Goal: Information Seeking & Learning: Learn about a topic

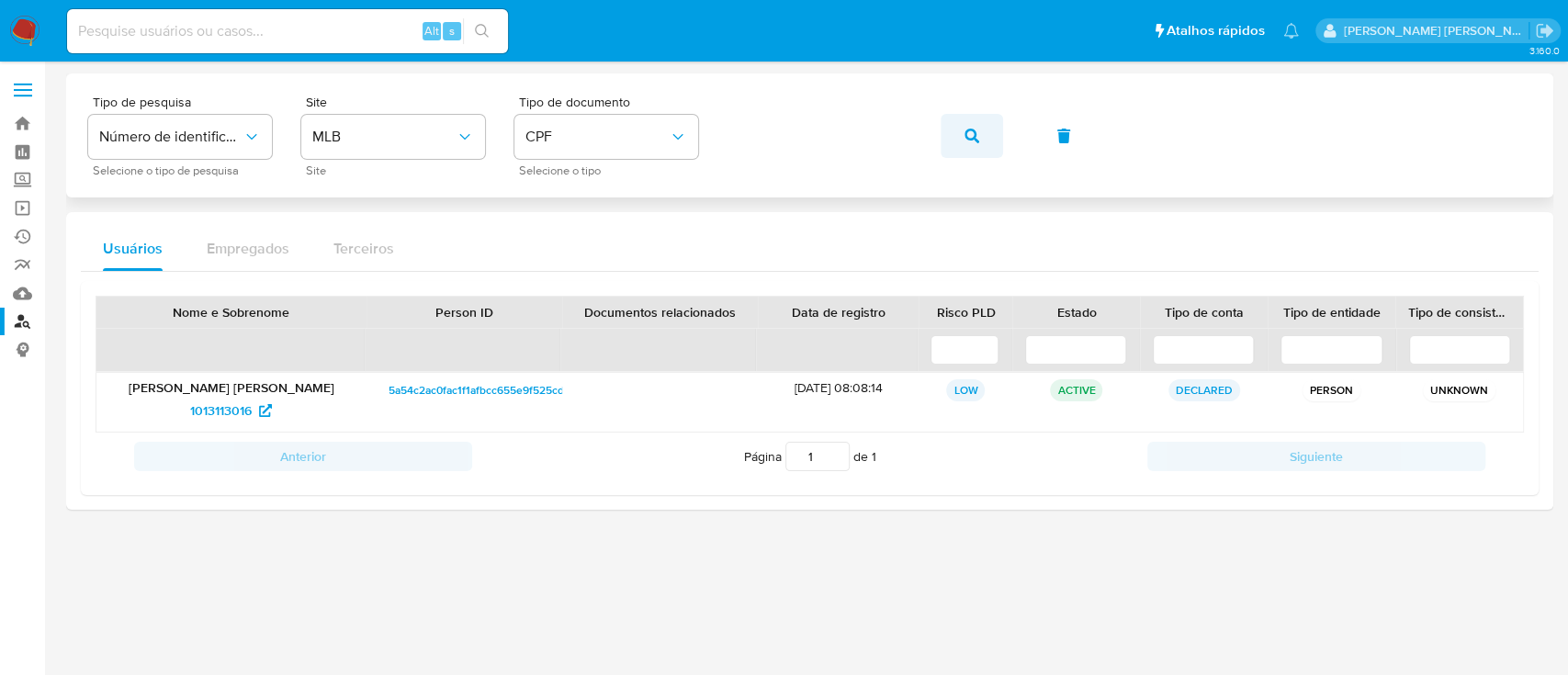
click at [977, 135] on icon "button" at bounding box center [972, 136] width 15 height 15
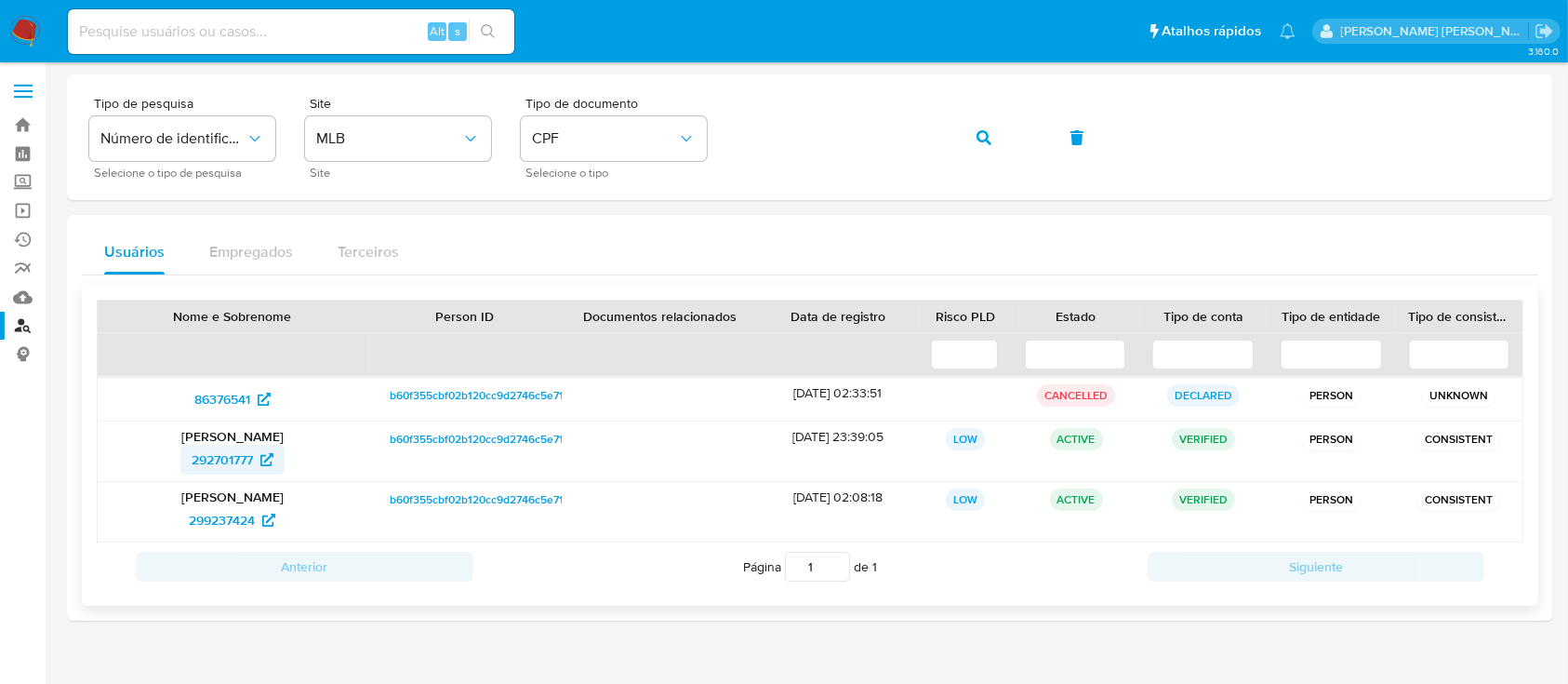
click at [219, 465] on span "292701777" at bounding box center [222, 460] width 62 height 30
click at [239, 517] on span "299237424" at bounding box center [221, 520] width 66 height 30
click at [235, 392] on span "86376541" at bounding box center [222, 399] width 56 height 30
click at [266, 26] on input at bounding box center [291, 32] width 446 height 24
paste input "151211818"
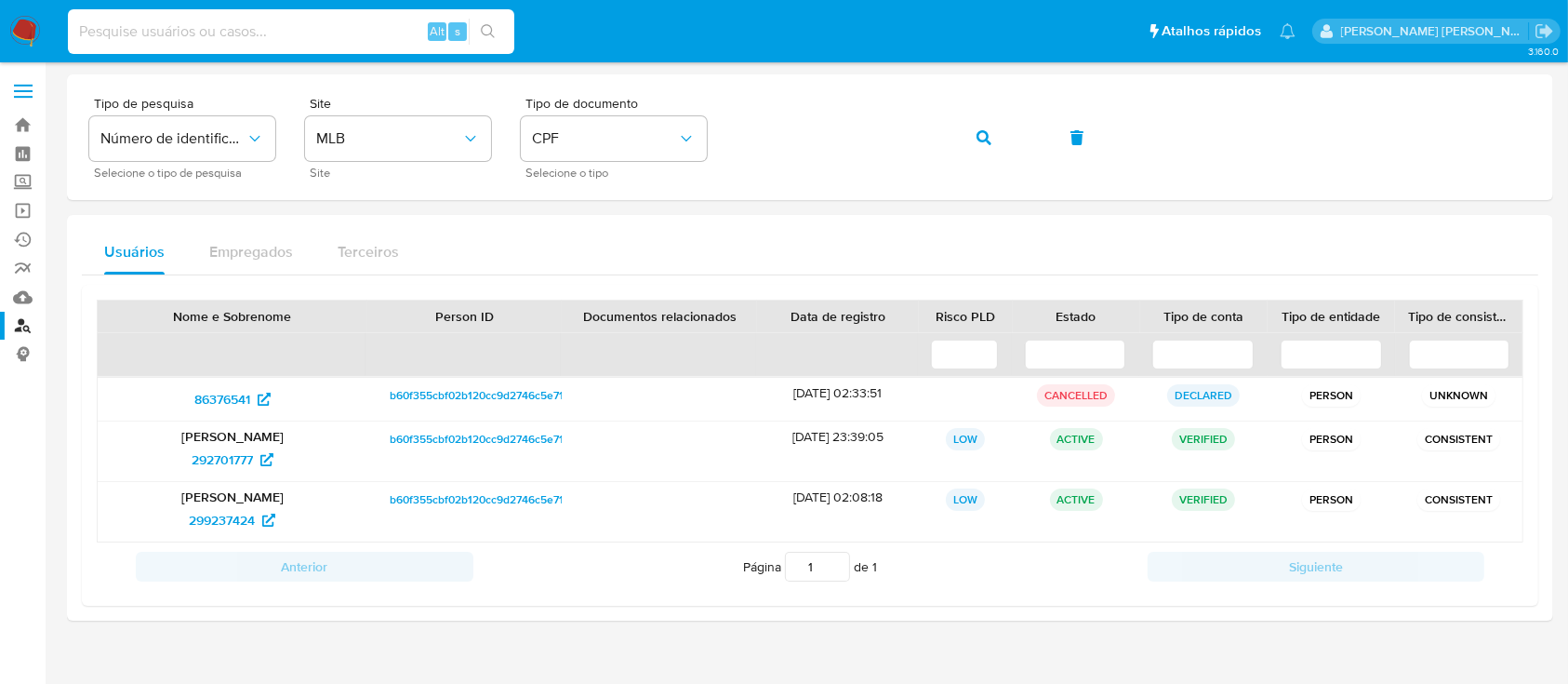
type input "151211818"
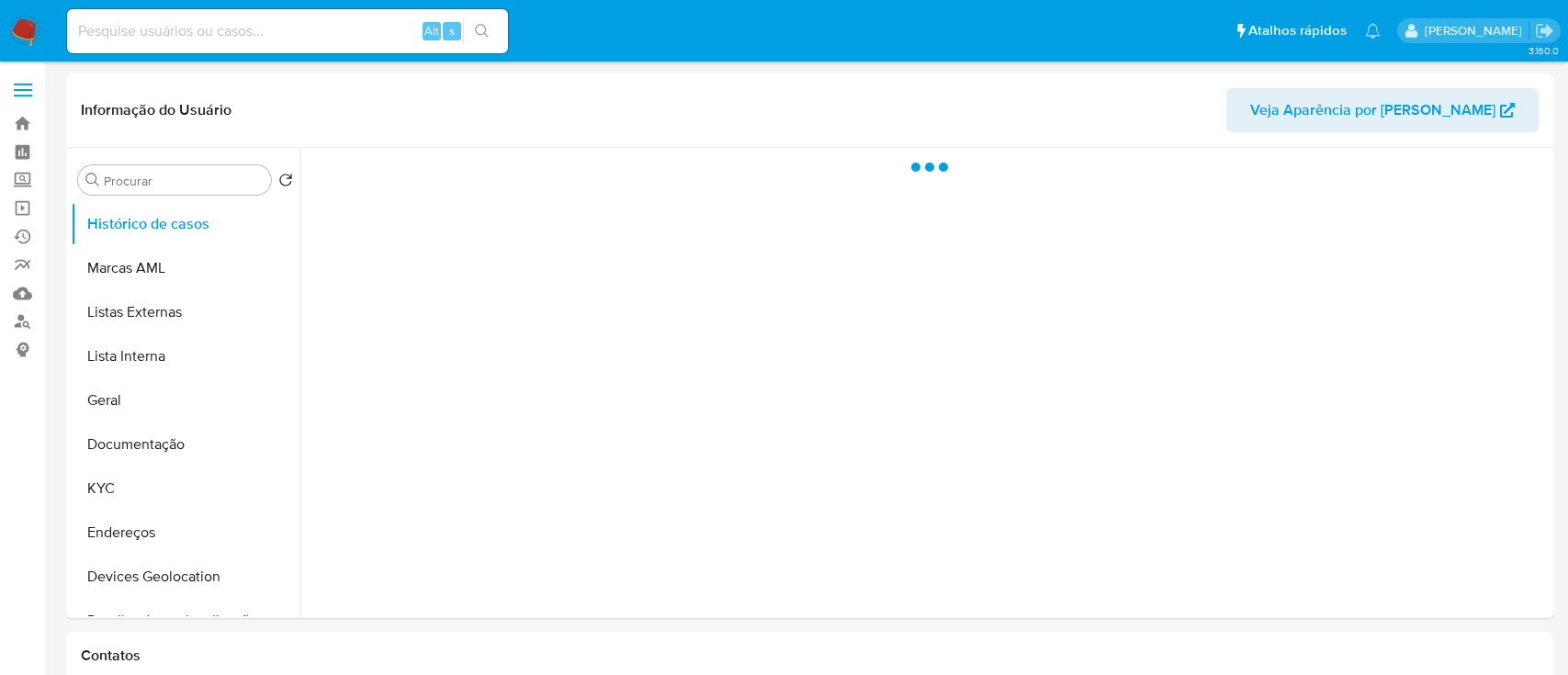
select select "10"
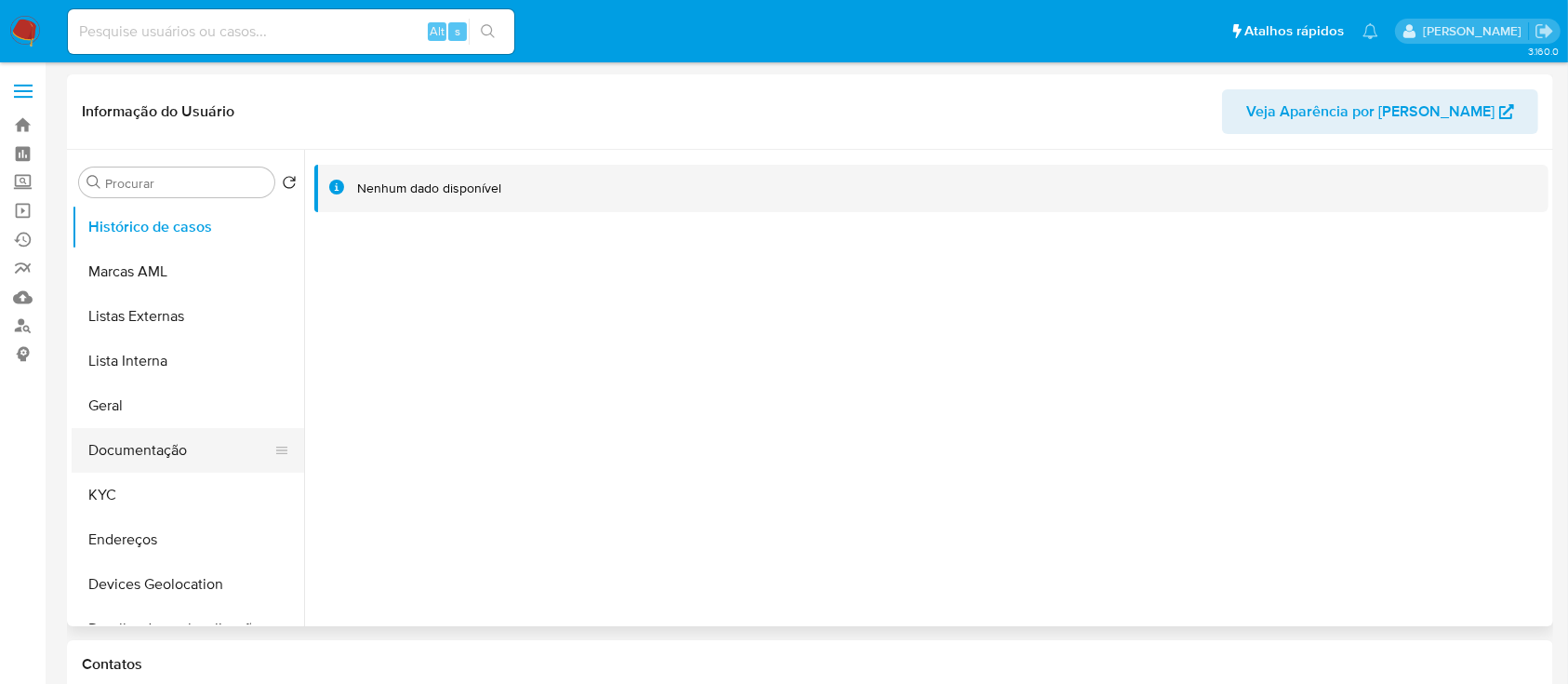
click at [182, 440] on button "Documentação" at bounding box center [180, 450] width 218 height 45
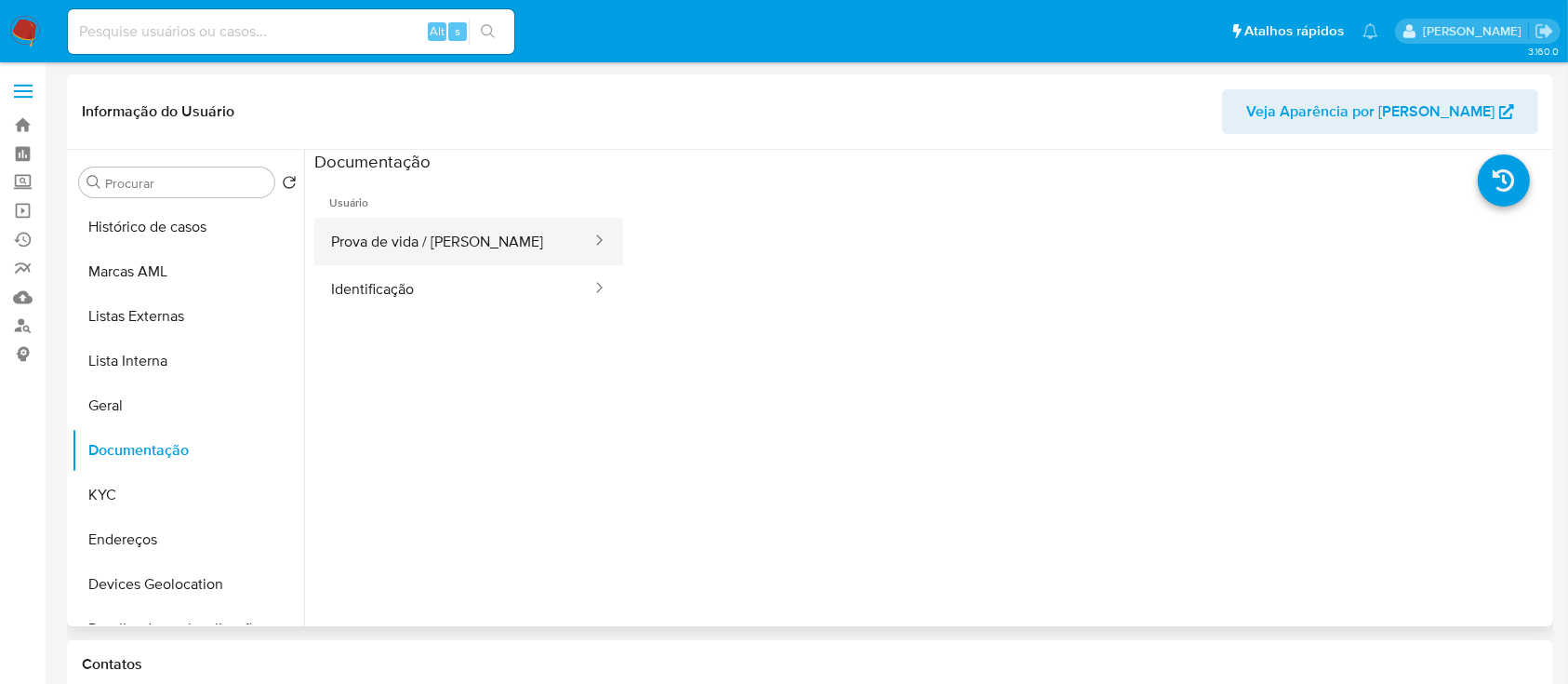
click at [400, 228] on button "Prova de vida / [PERSON_NAME]" at bounding box center [454, 241] width 279 height 48
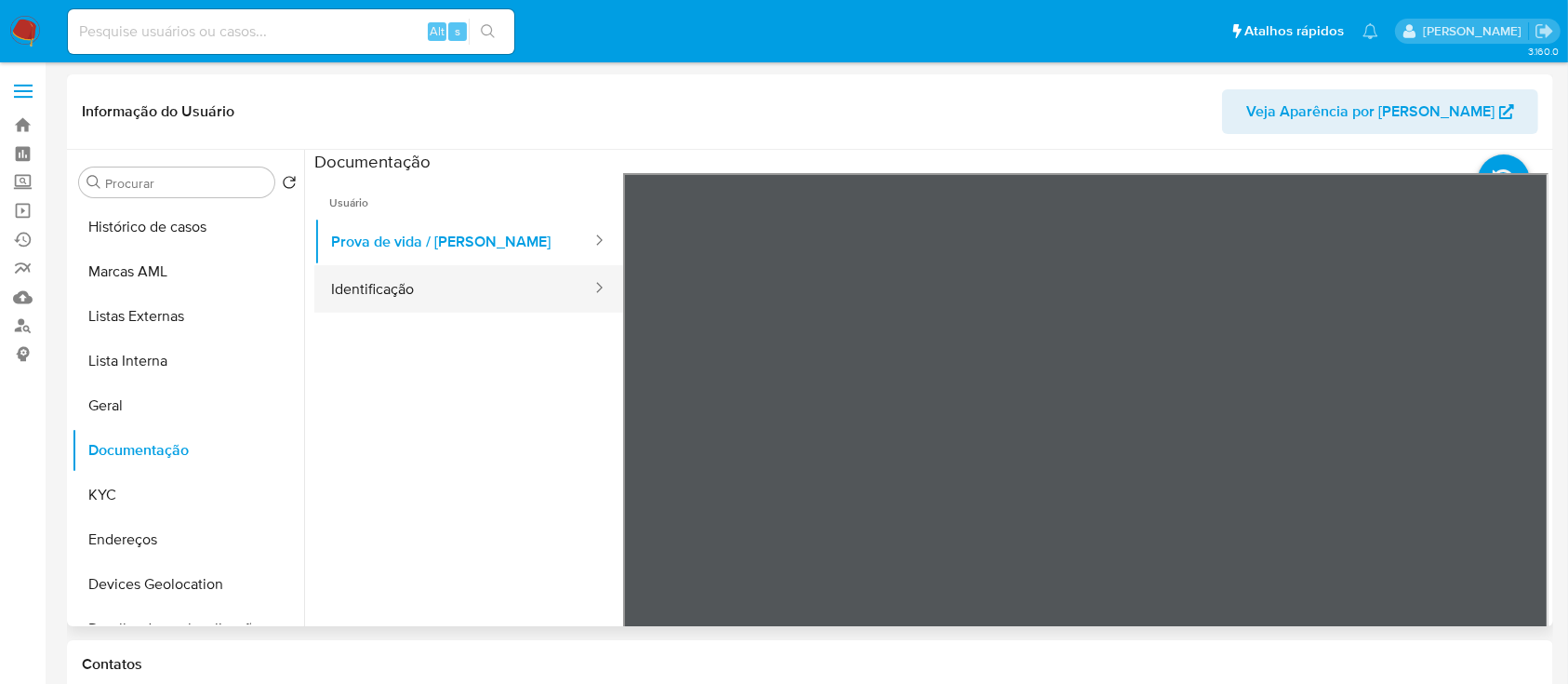
click at [376, 301] on button "Identificação" at bounding box center [454, 289] width 279 height 48
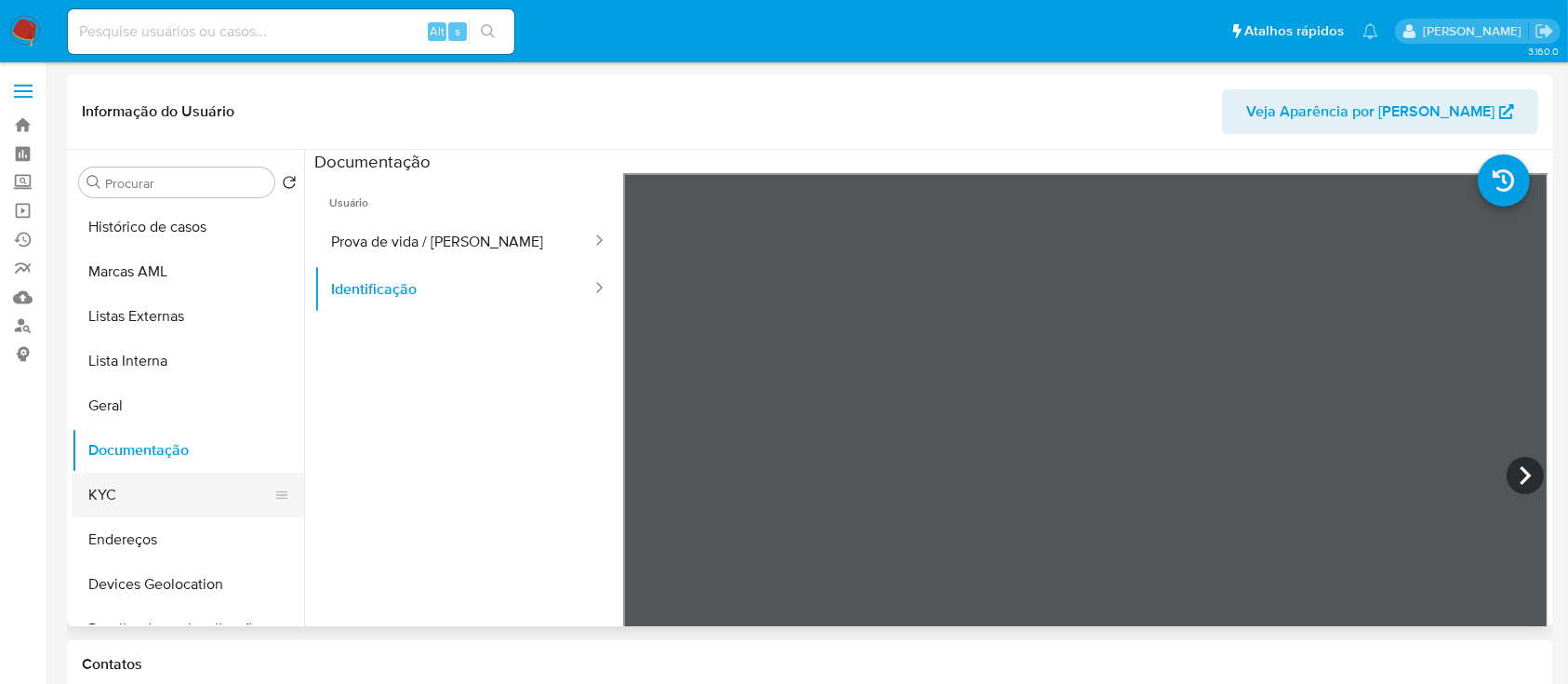
click at [110, 492] on button "KYC" at bounding box center [180, 495] width 218 height 45
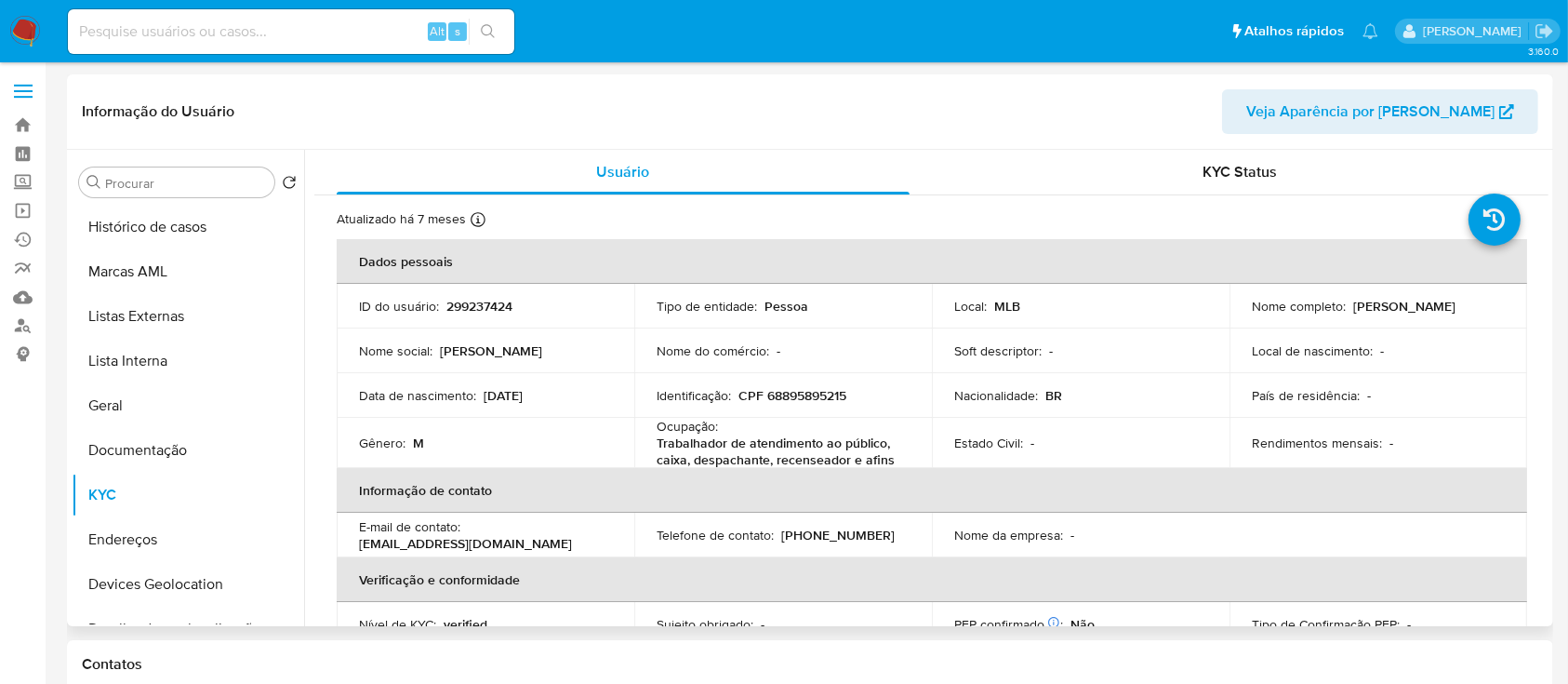
click at [1413, 315] on p "Antonio Claudio Barroso Lima Junior" at bounding box center [1405, 306] width 103 height 17
drag, startPoint x: 1413, startPoint y: 317, endPoint x: 1434, endPoint y: 323, distance: 21.8
click at [1434, 315] on p "Antonio Claudio Barroso Lima Junior" at bounding box center [1405, 306] width 103 height 17
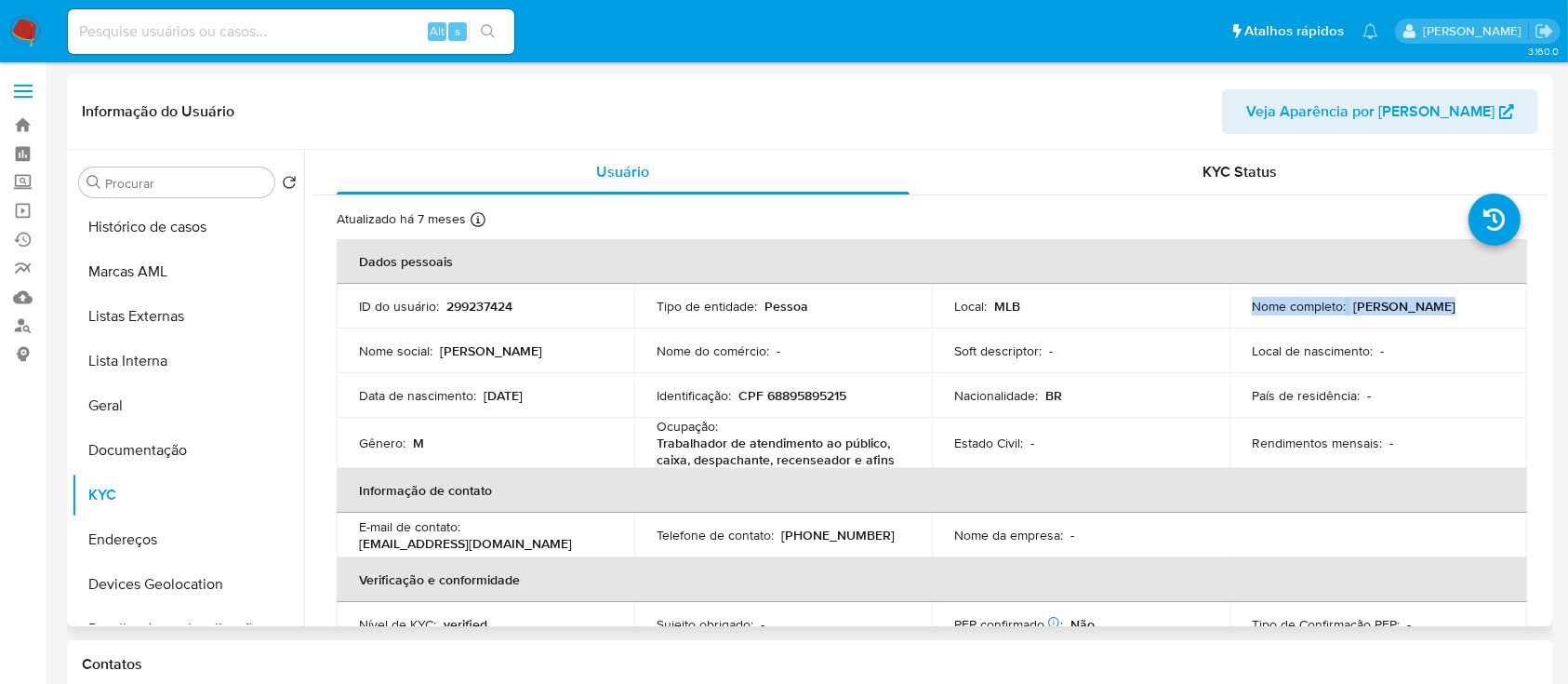
click at [1476, 315] on div "Nome completo : Antonio Claudio Barroso Lima Junior" at bounding box center [1377, 306] width 253 height 17
drag, startPoint x: 1468, startPoint y: 318, endPoint x: 1250, endPoint y: 318, distance: 218.0
click at [1251, 315] on div "Nome completo : Antonio Claudio Barroso Lima Junior" at bounding box center [1377, 306] width 253 height 17
copy p "Antonio Claudio Barroso Lima Junior"
click at [275, 35] on input at bounding box center [291, 32] width 446 height 24
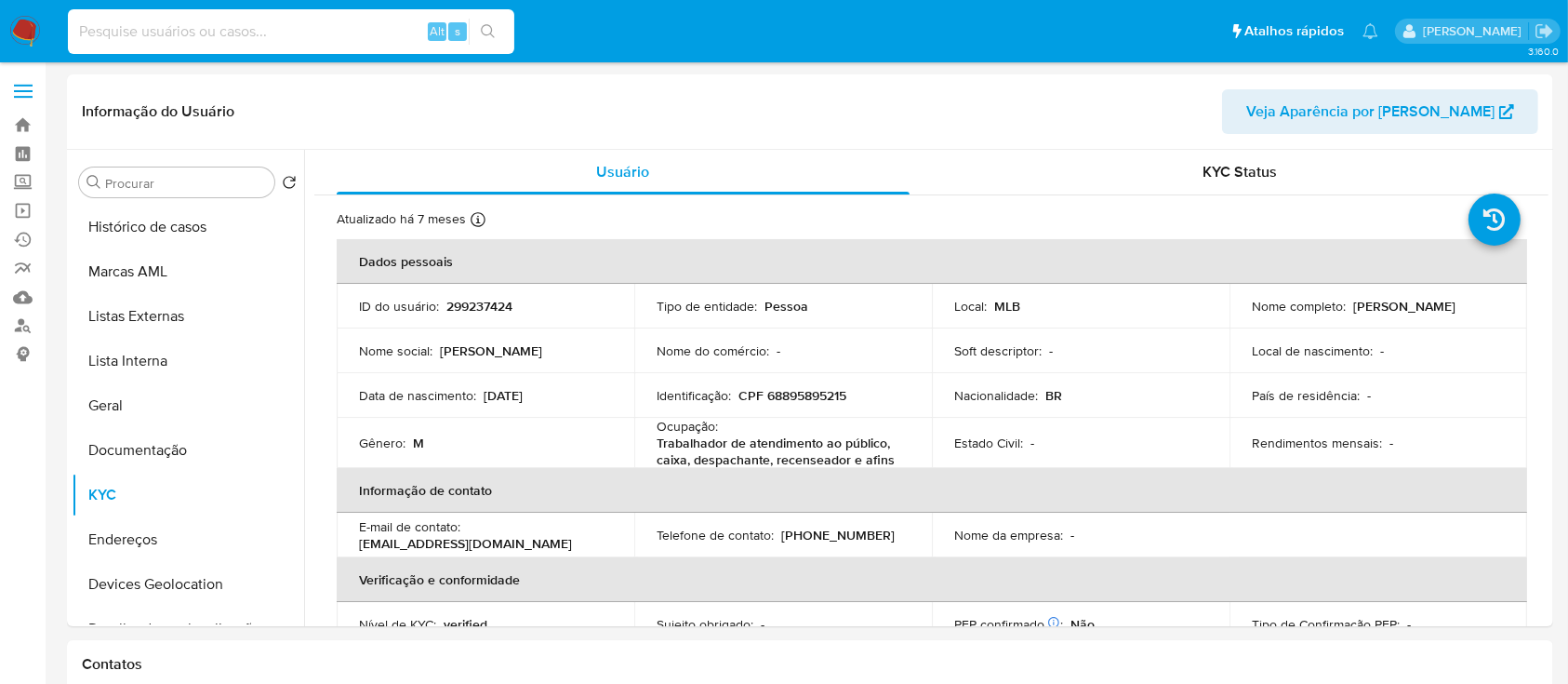
paste input "151211818"
type input "151211818"
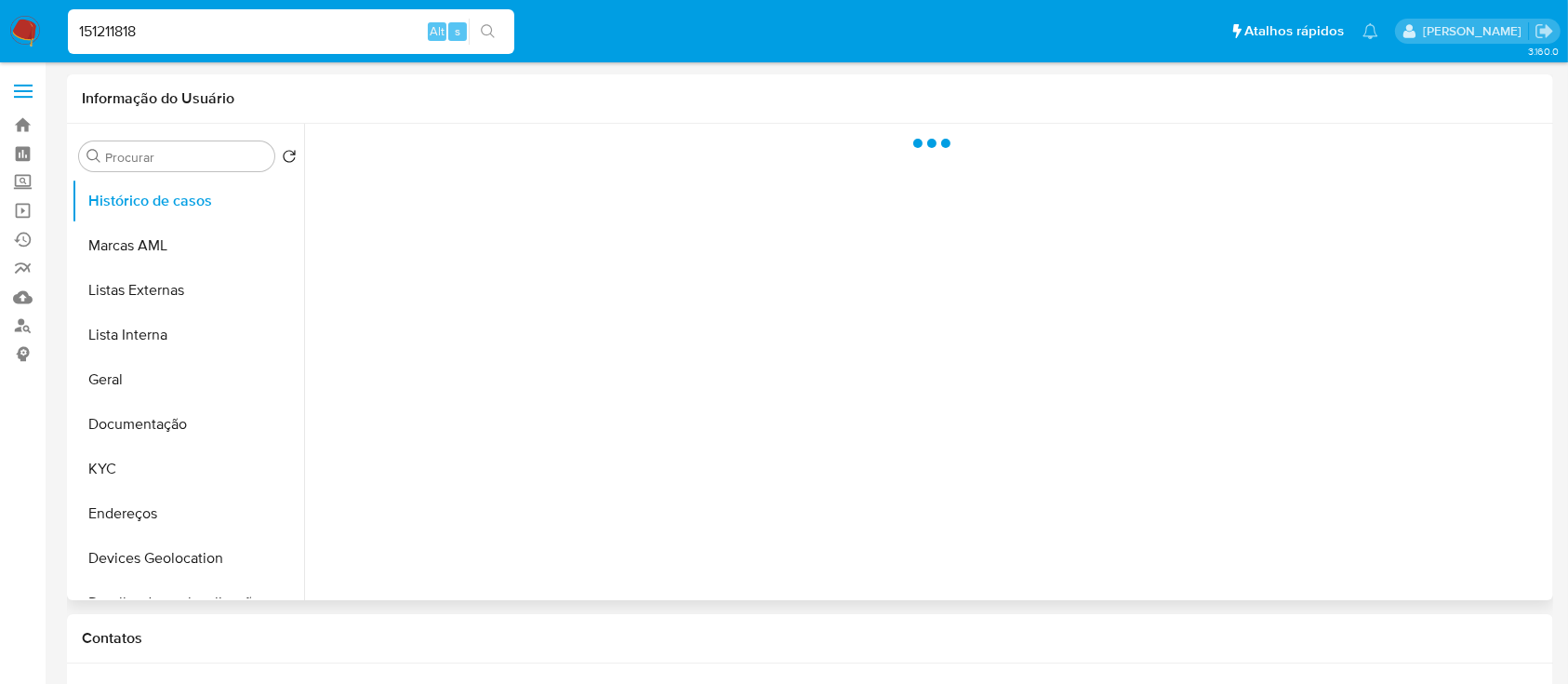
select select "10"
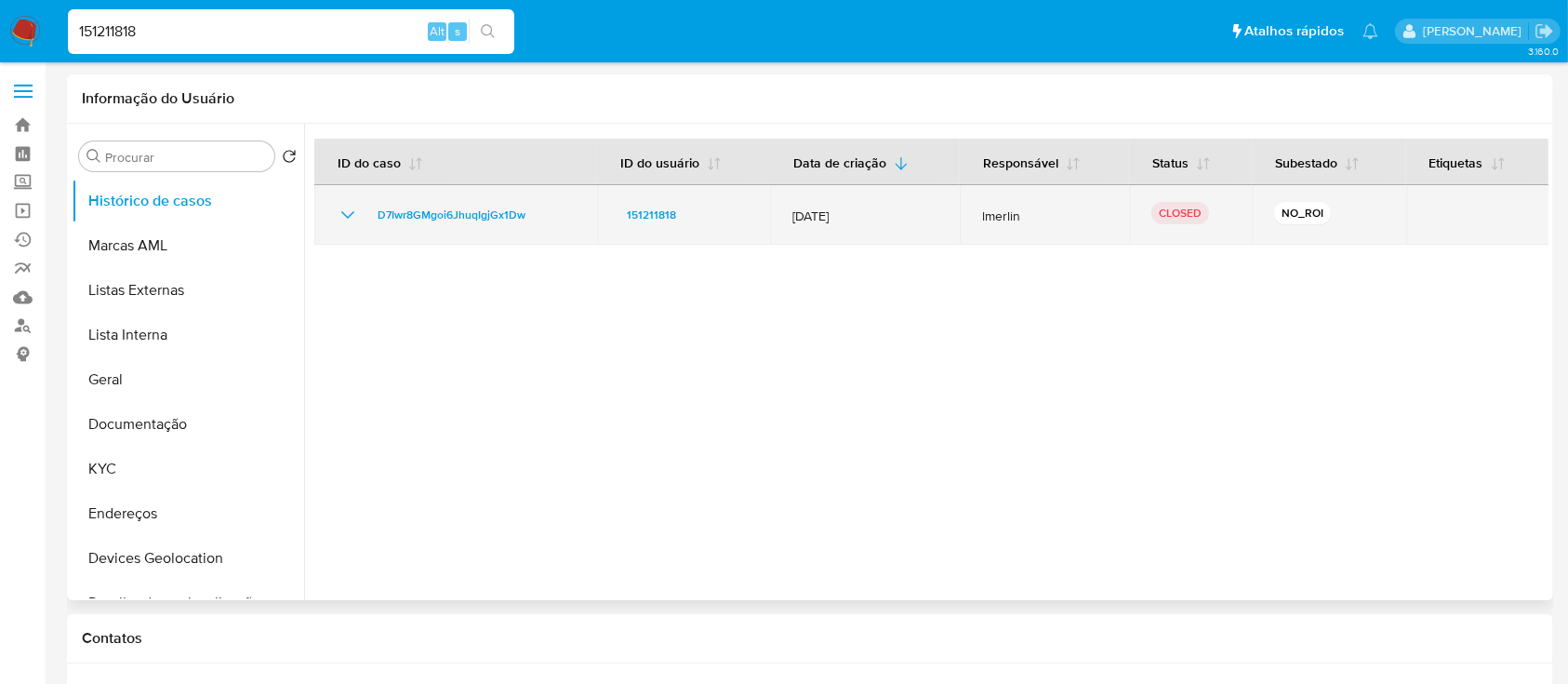
click at [346, 206] on icon "Mostrar/Ocultar" at bounding box center [347, 215] width 22 height 22
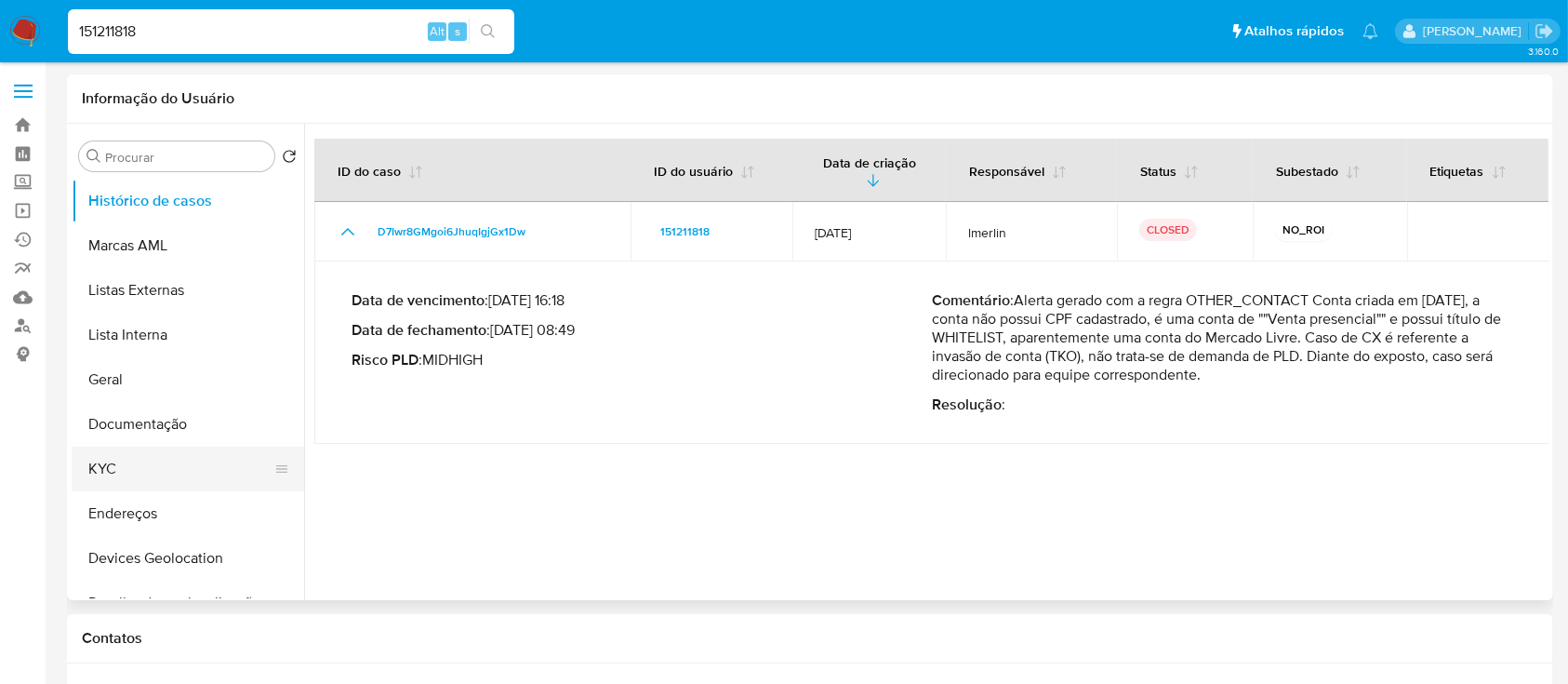
click at [123, 464] on button "KYC" at bounding box center [180, 469] width 218 height 45
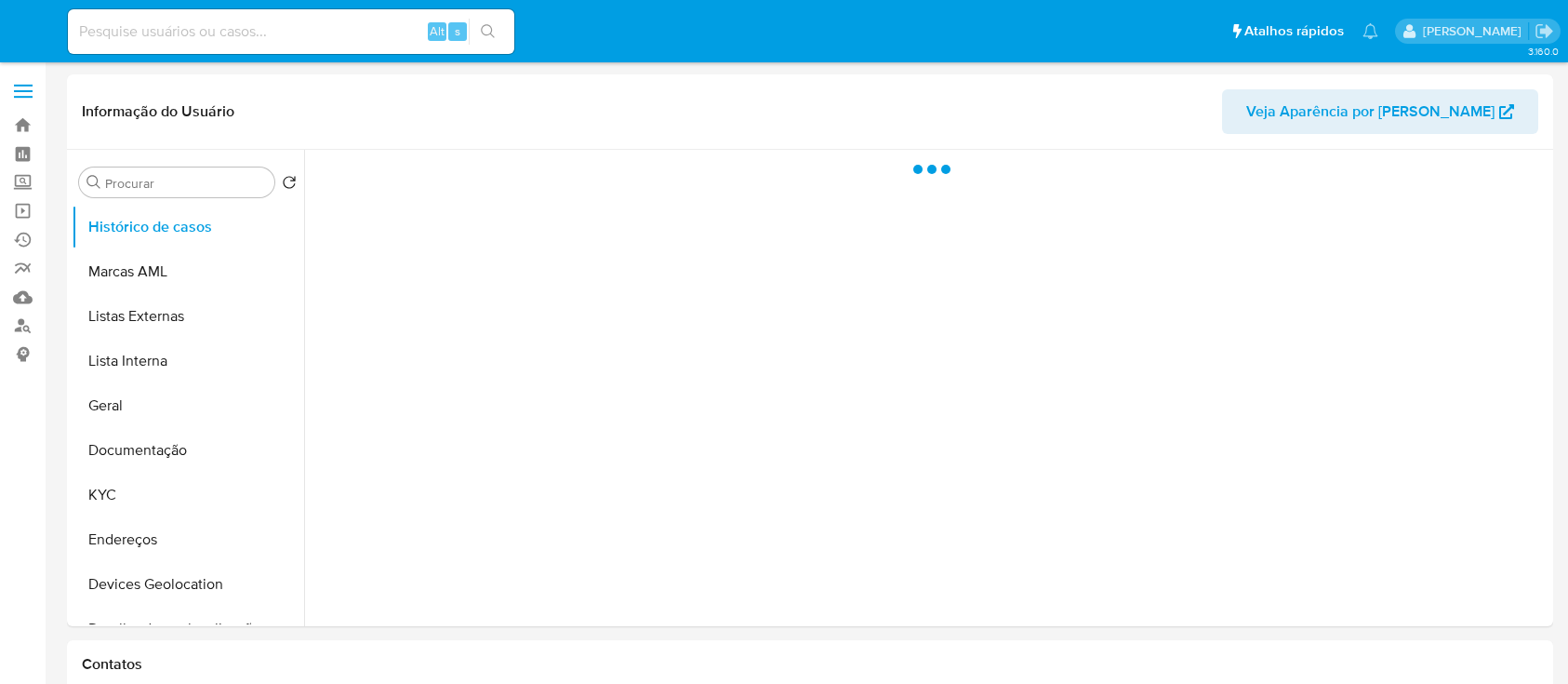
select select "10"
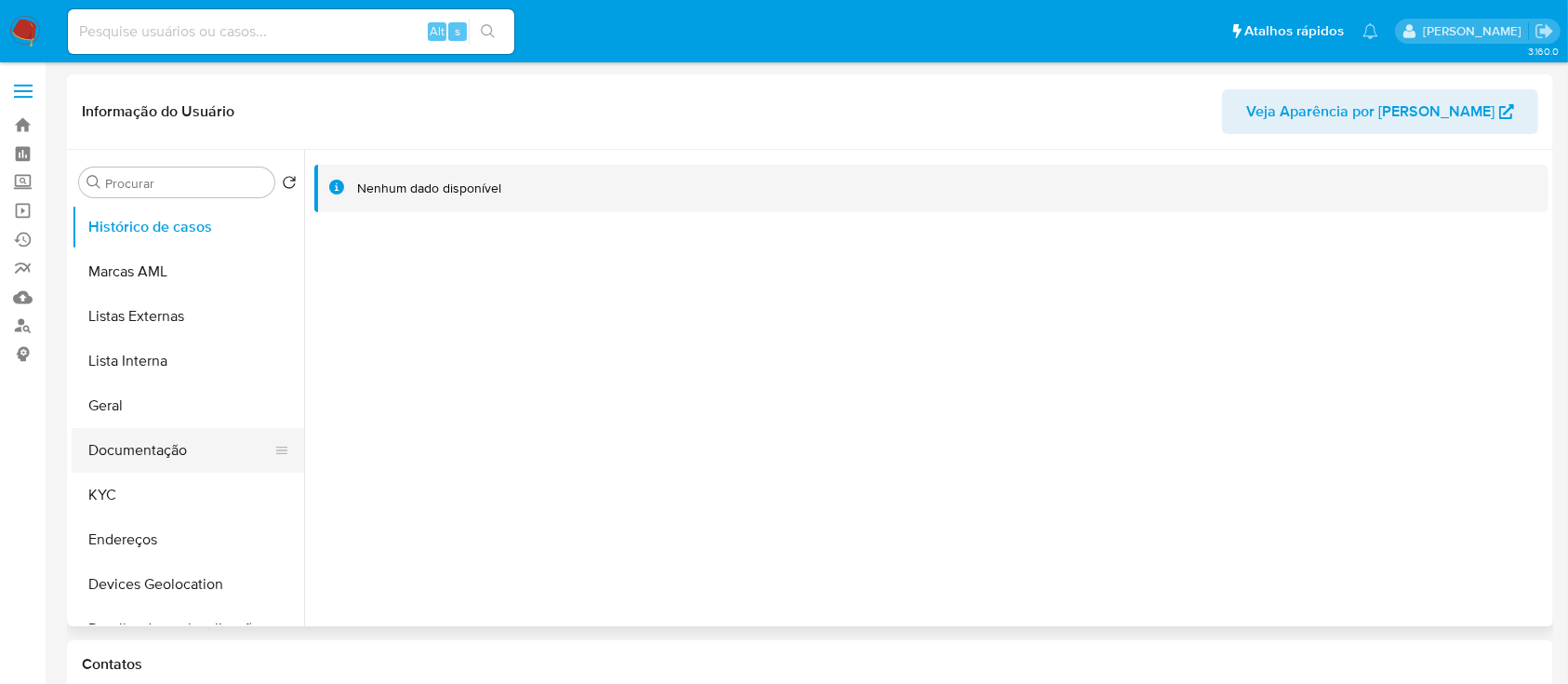
click at [171, 450] on button "Documentação" at bounding box center [180, 450] width 218 height 45
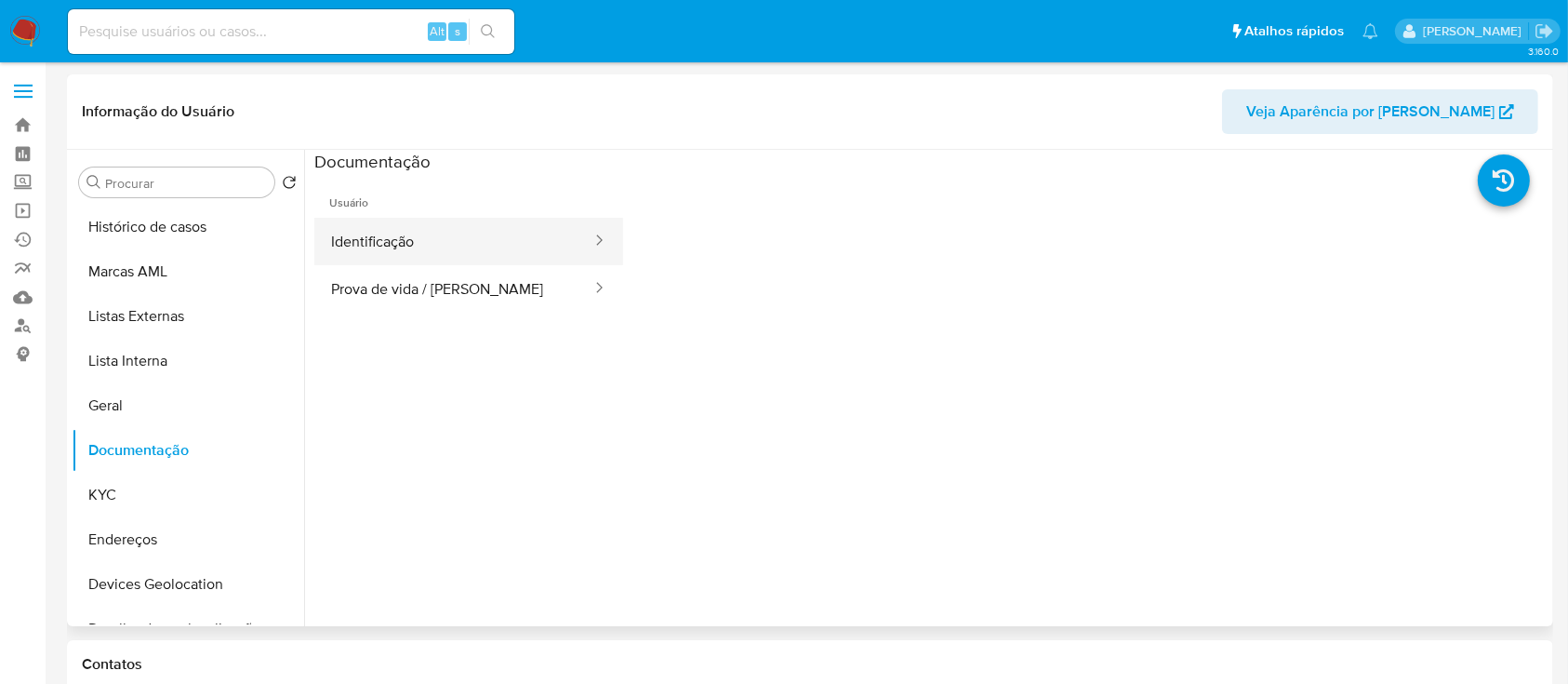
click at [448, 235] on button "Identificação" at bounding box center [454, 241] width 279 height 48
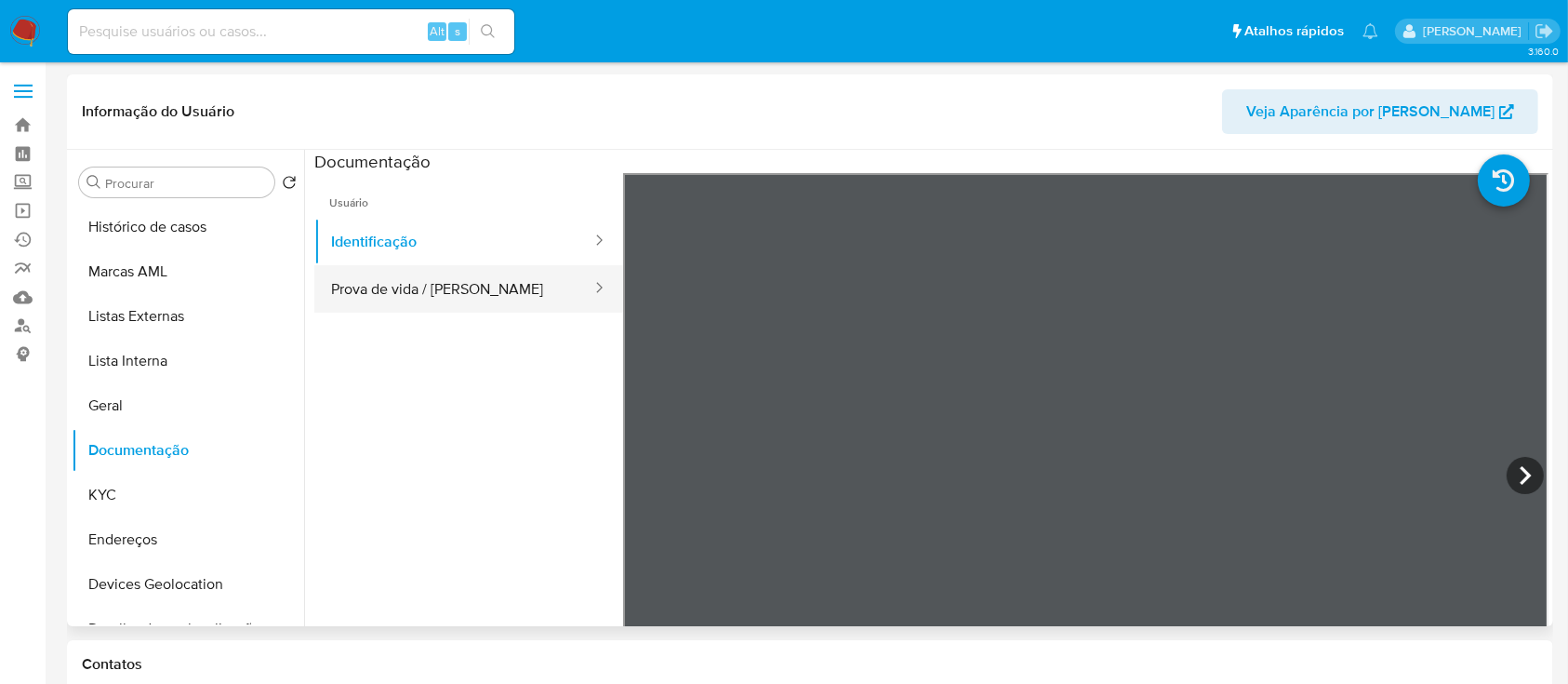
click at [437, 301] on button "Prova de vida / Selfie" at bounding box center [454, 289] width 279 height 48
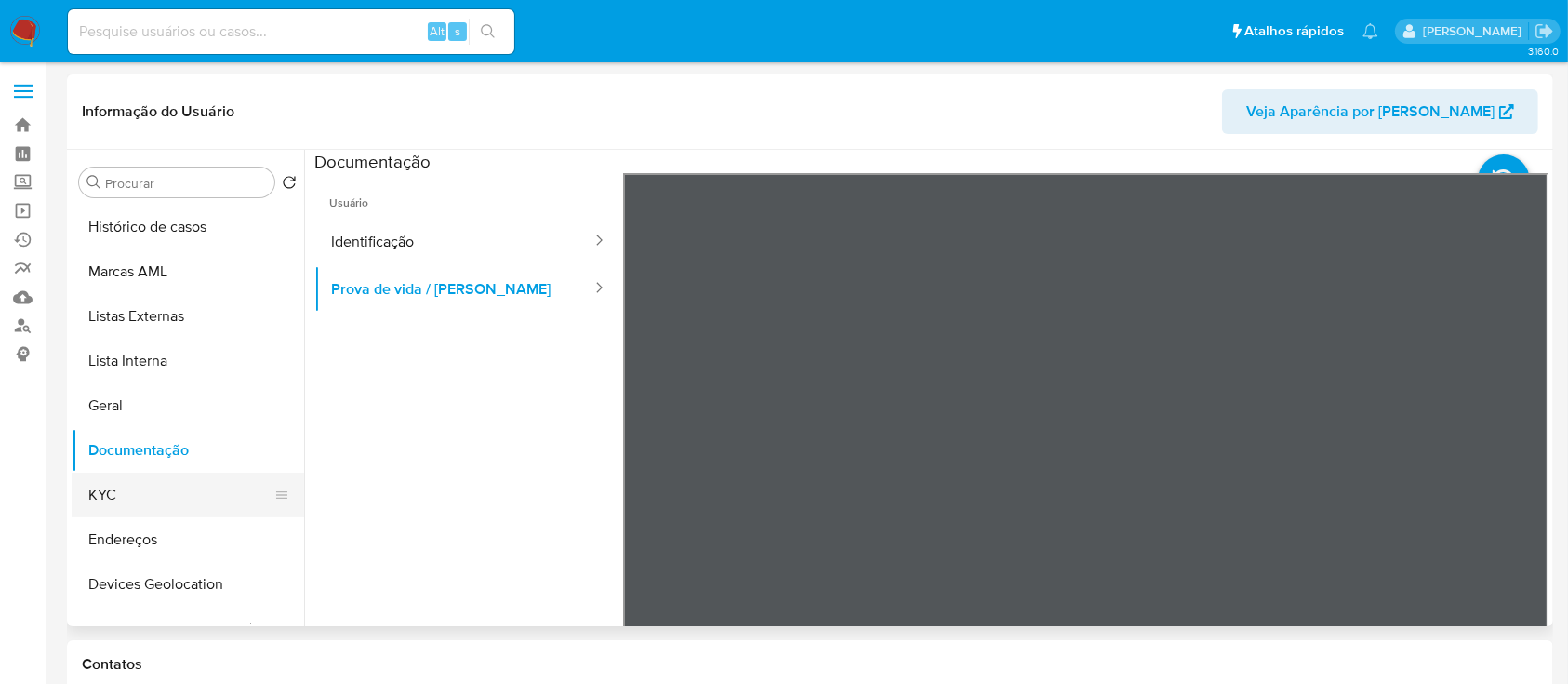
click at [160, 505] on button "KYC" at bounding box center [180, 495] width 218 height 45
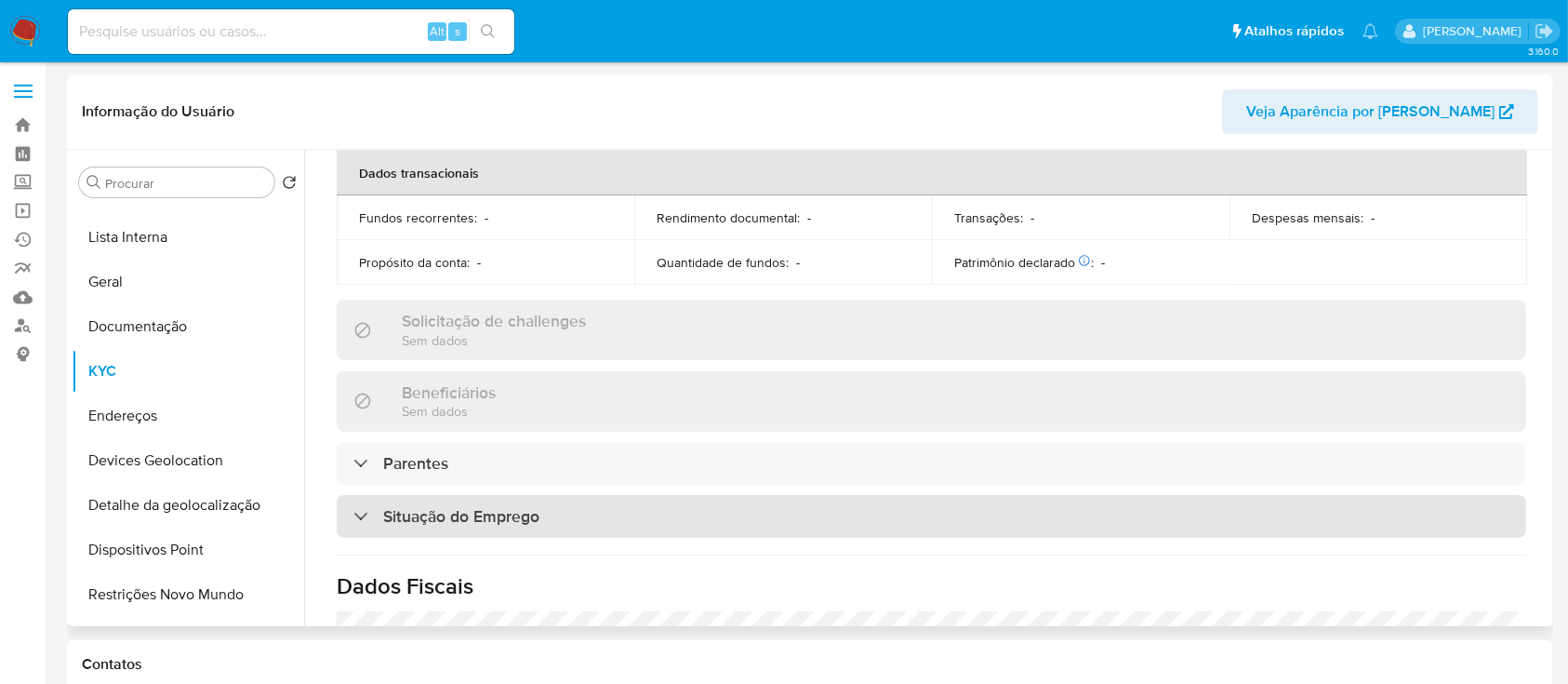
scroll to position [815, 0]
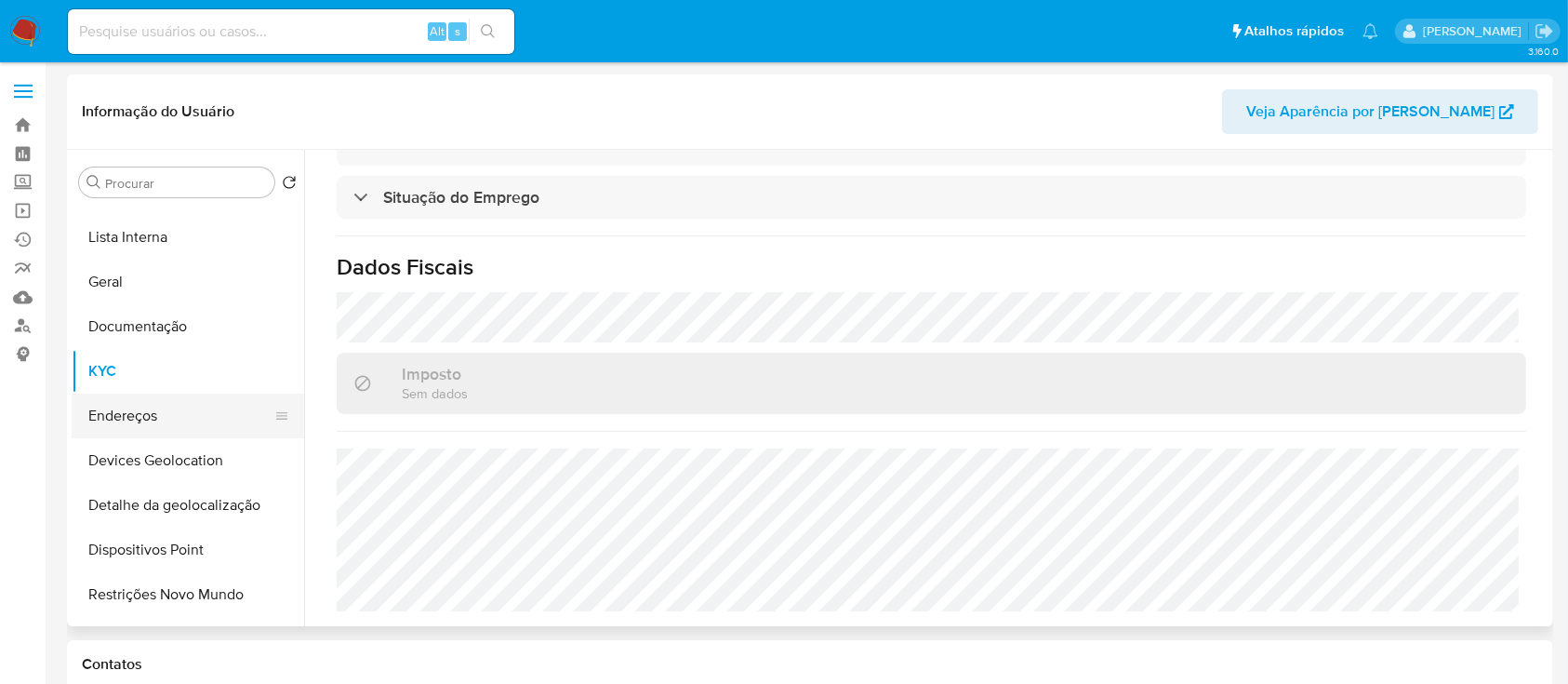
click at [177, 407] on button "Endereços" at bounding box center [180, 416] width 218 height 45
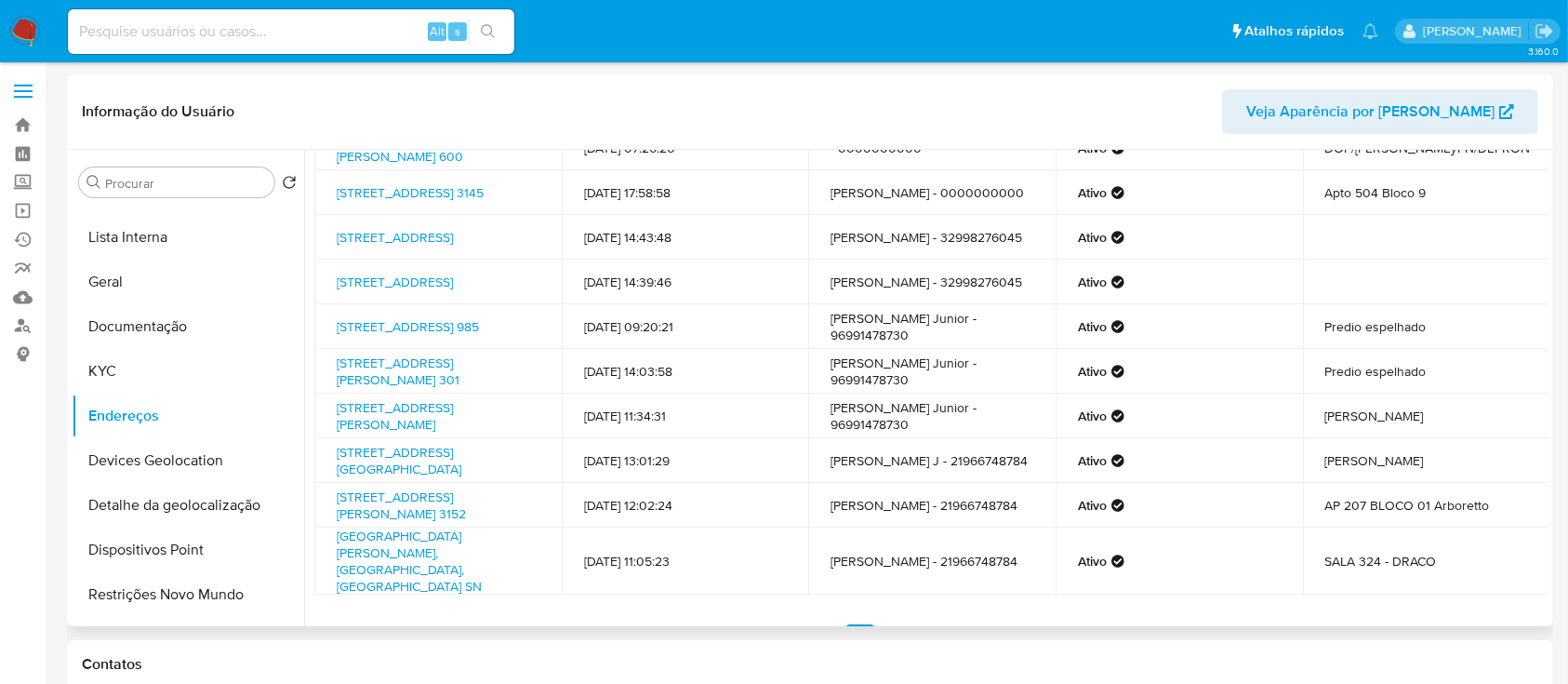
scroll to position [186, 0]
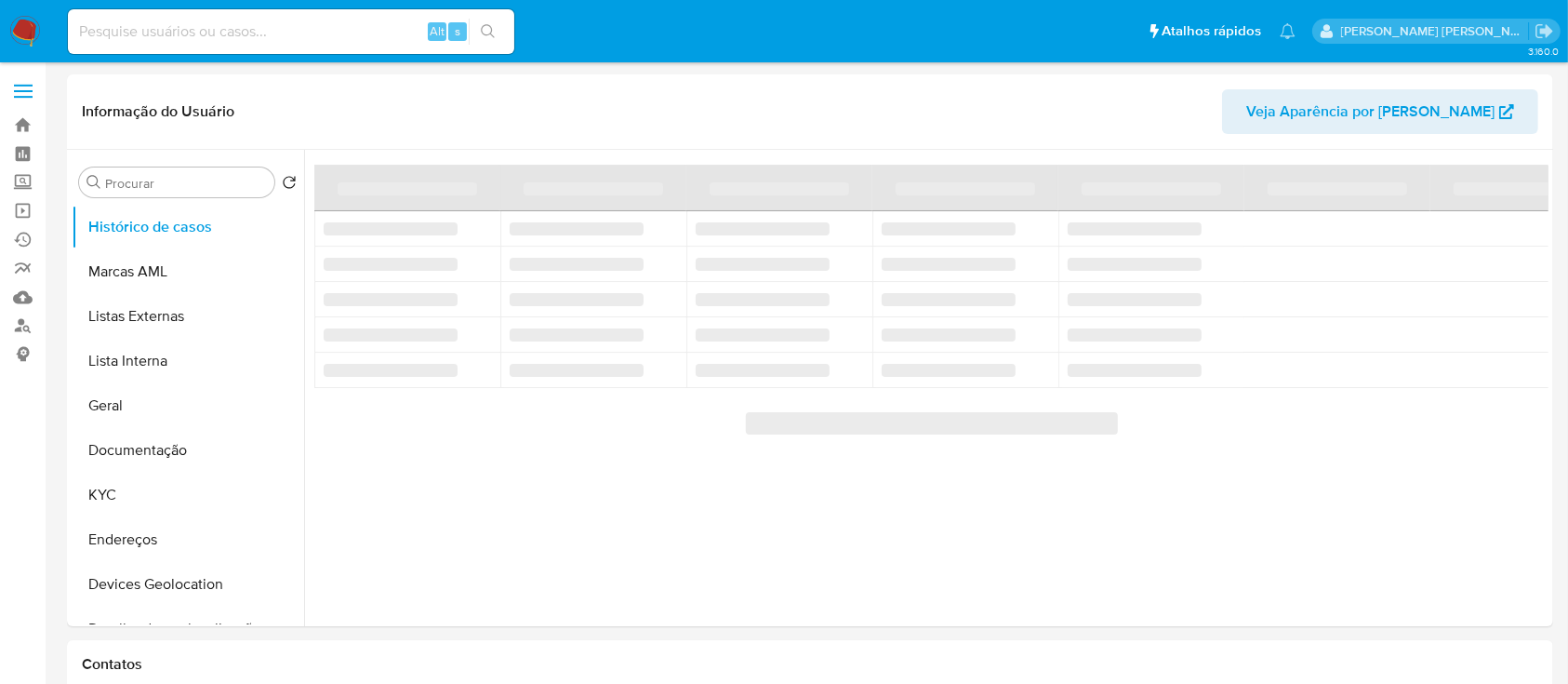
select select "10"
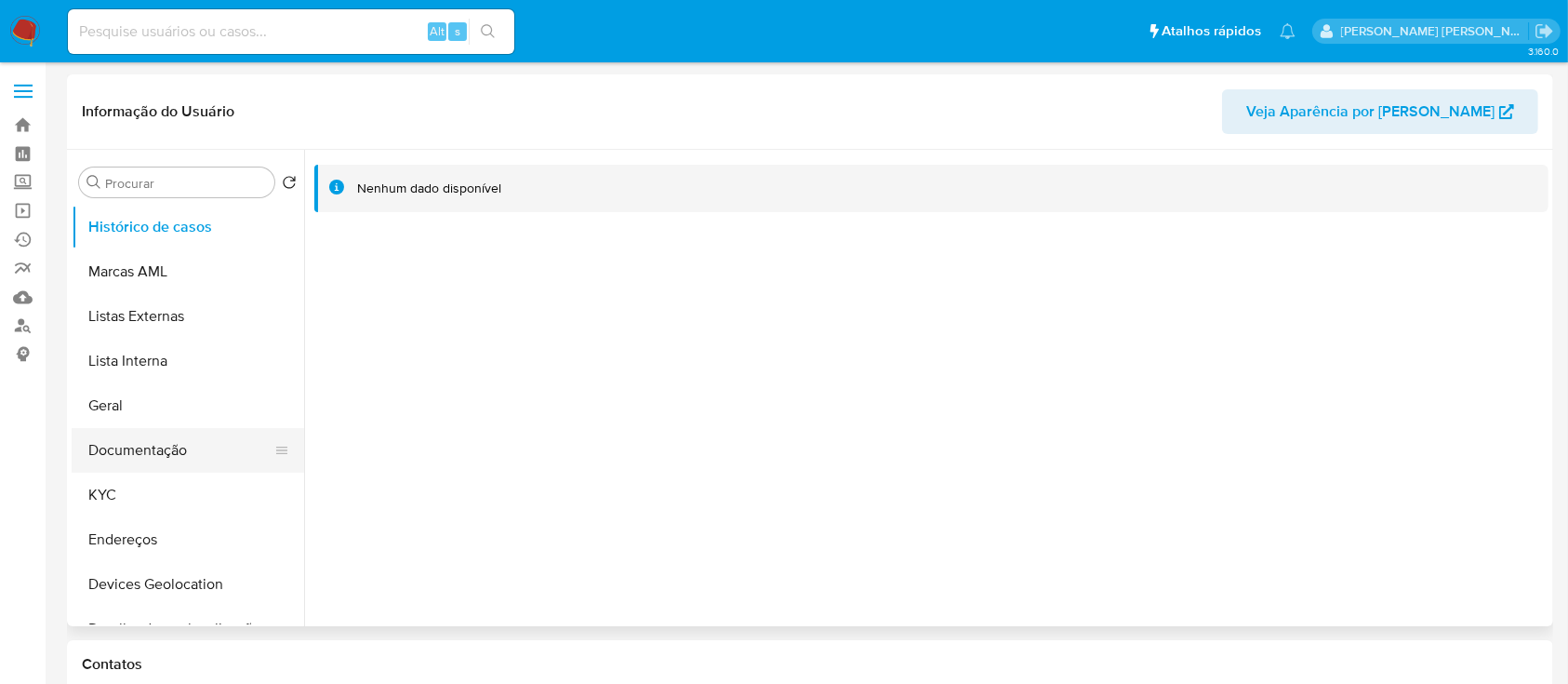
click at [203, 443] on button "Documentação" at bounding box center [180, 450] width 218 height 45
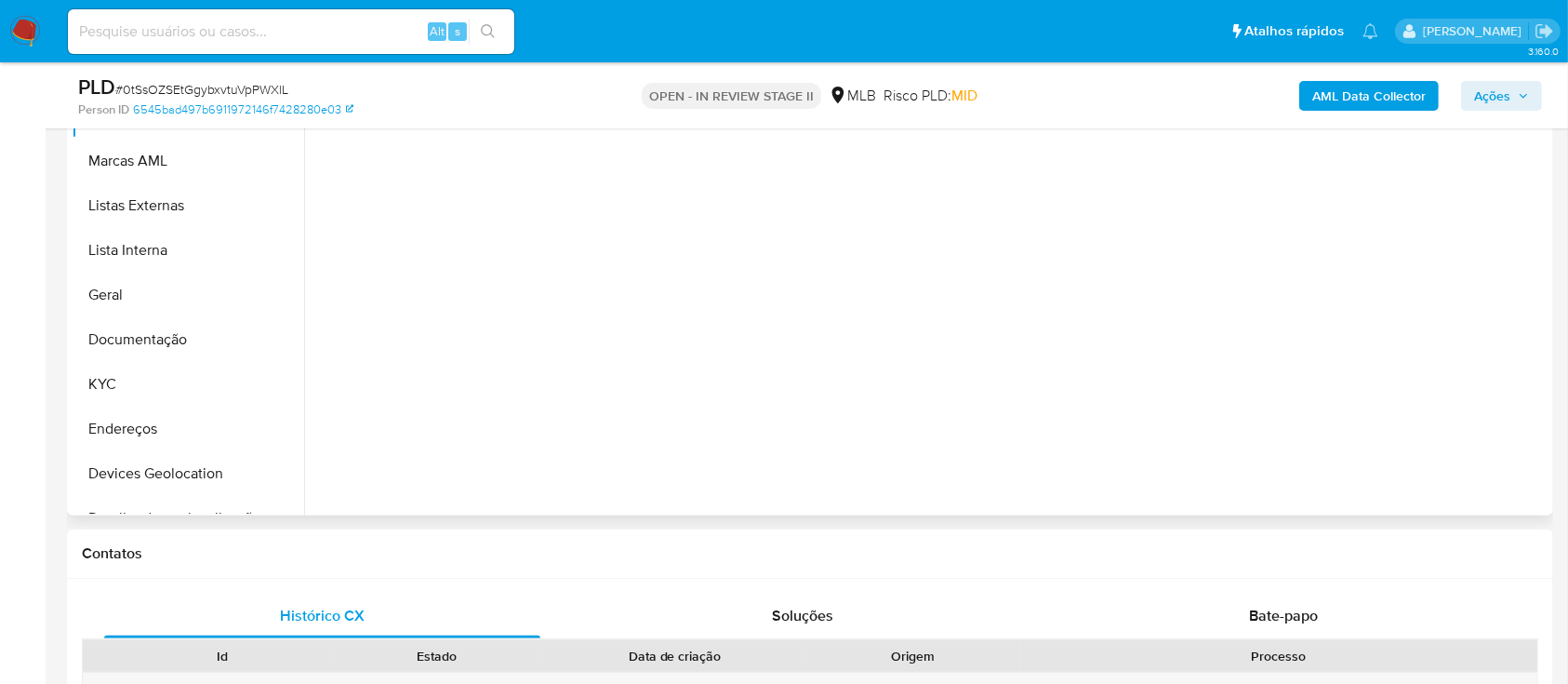
select select "10"
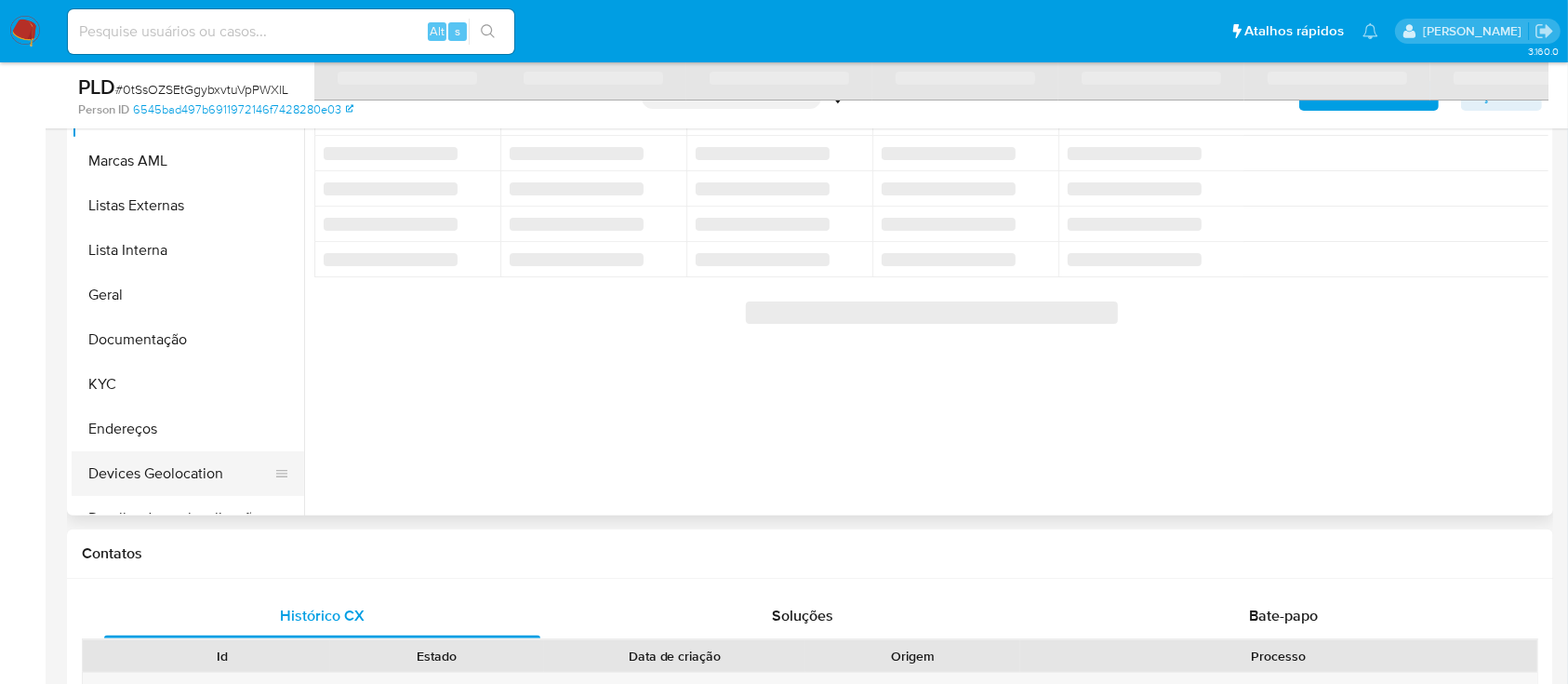
scroll to position [496, 0]
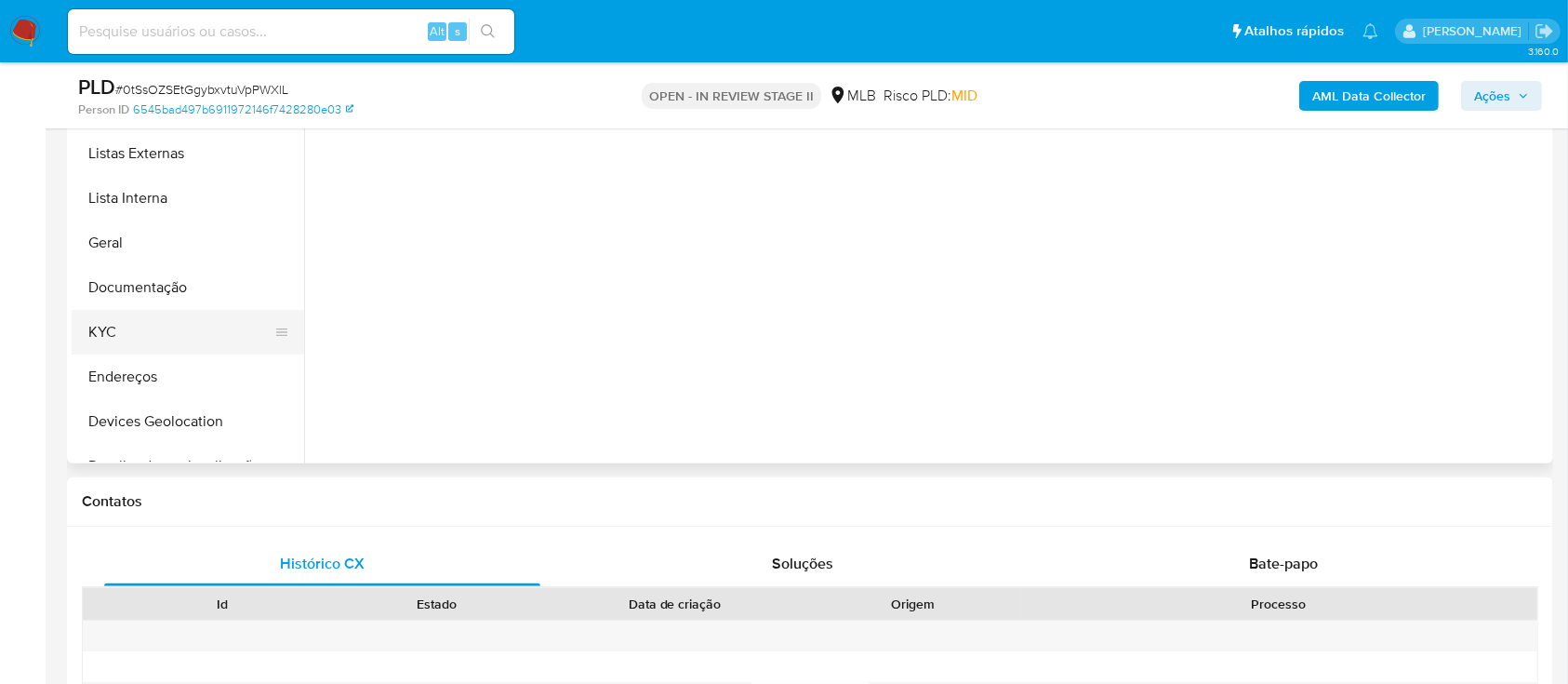
click at [182, 326] on button "KYC" at bounding box center [180, 333] width 218 height 45
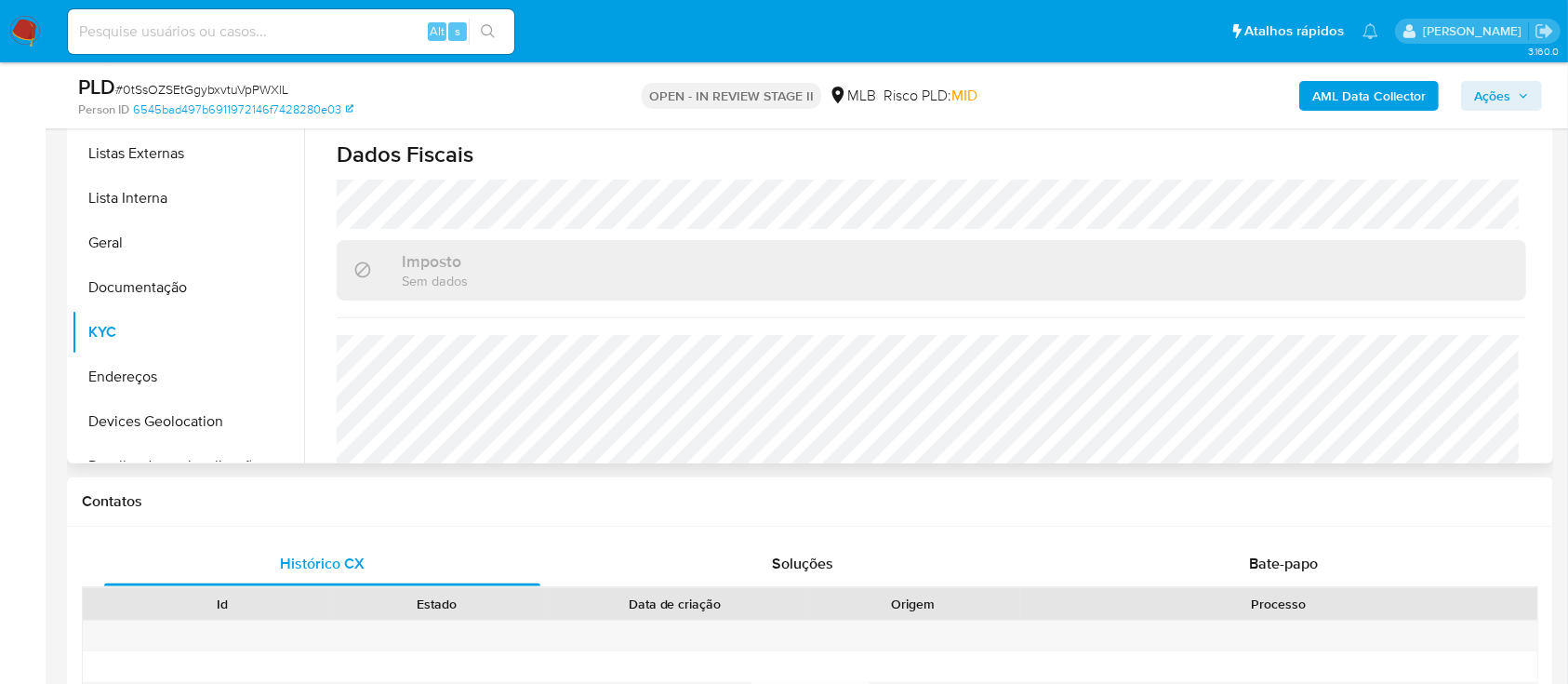
scroll to position [791, 0]
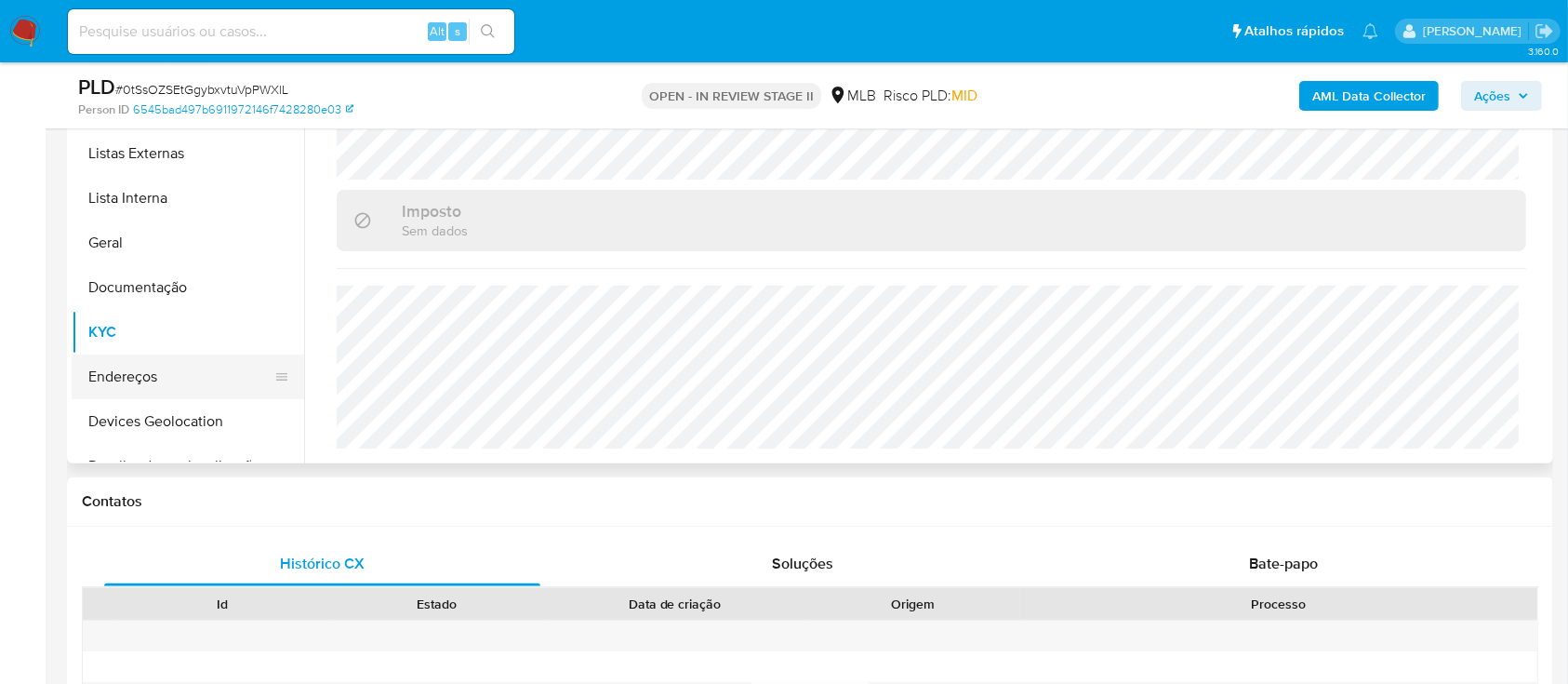
click at [179, 373] on button "Endereços" at bounding box center [180, 377] width 218 height 45
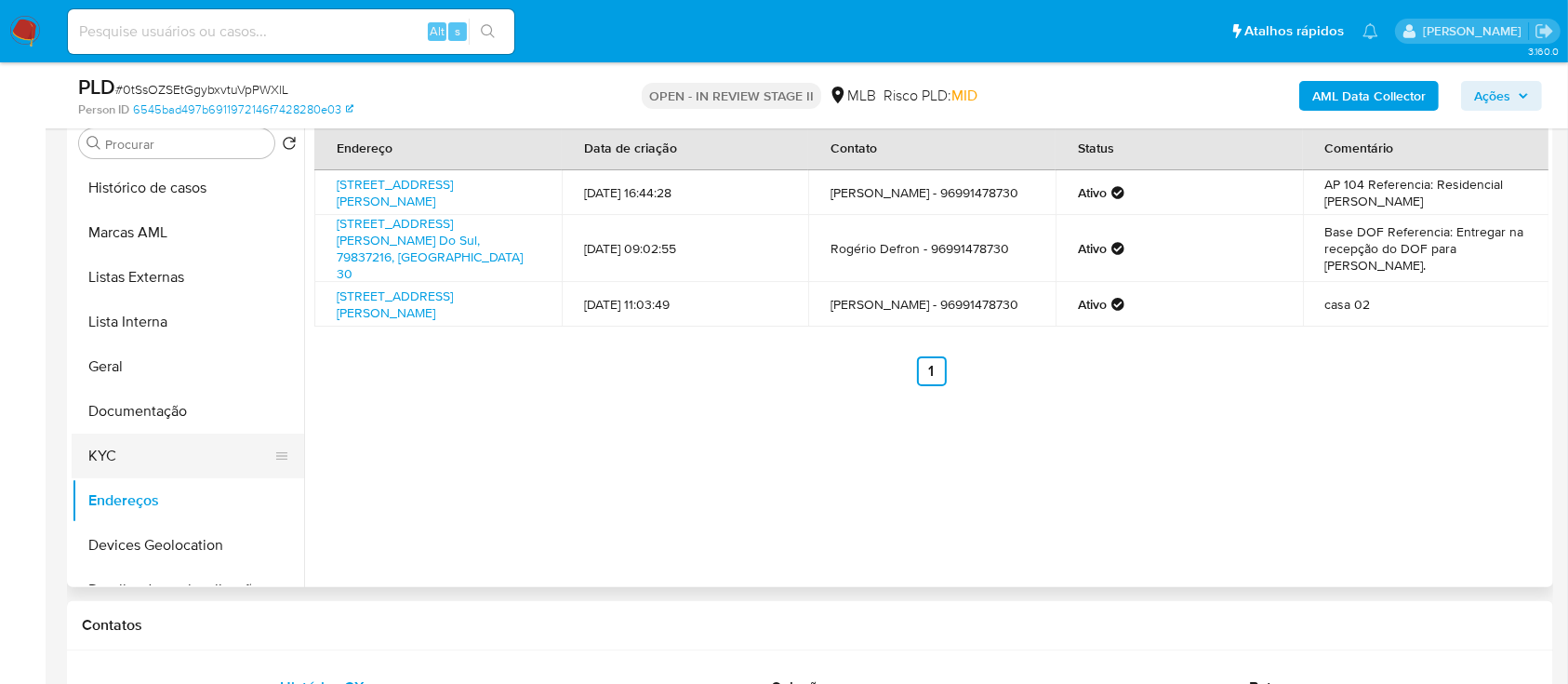
scroll to position [123, 0]
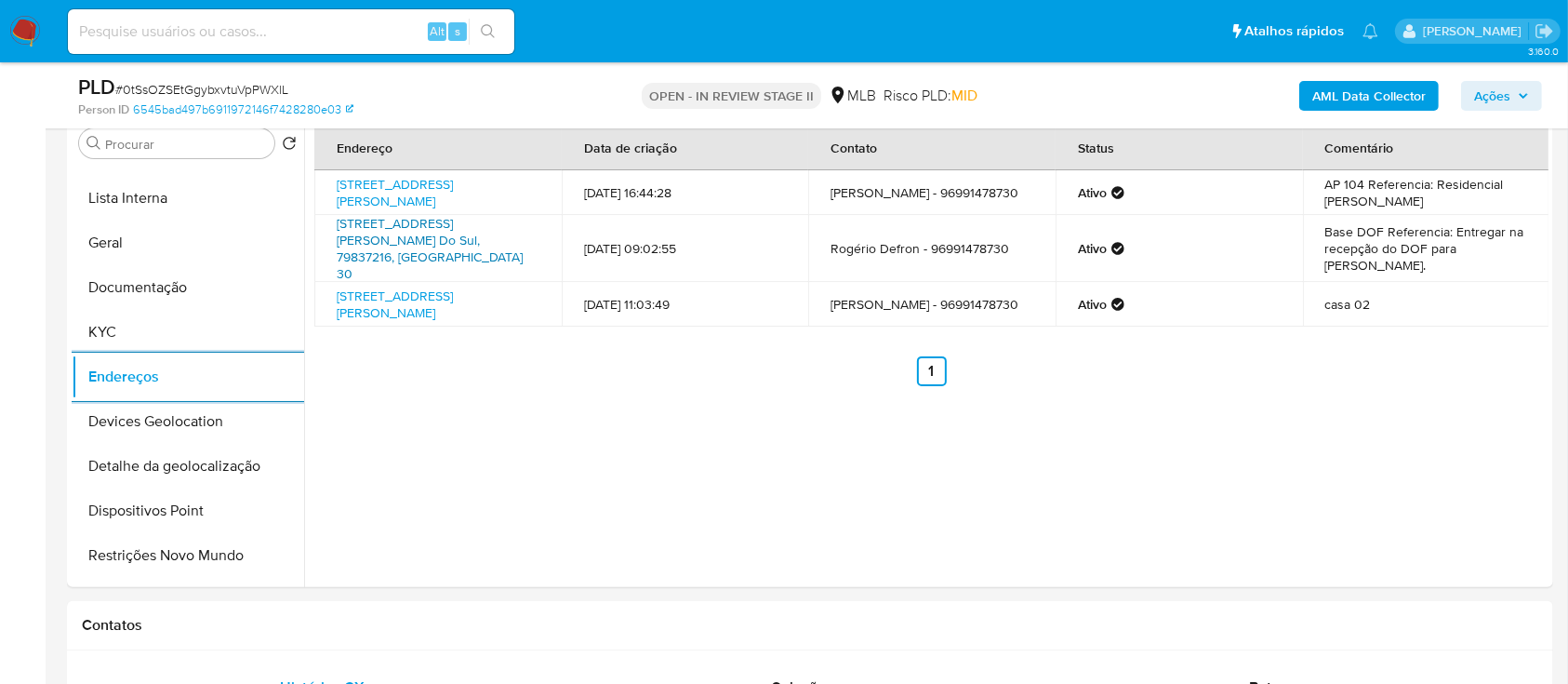
click at [423, 226] on link "Avenida Marginal Guaicurus 30, Dourados, Mato Grosso Do Sul, 79837216, Brasil 30" at bounding box center [429, 249] width 186 height 69
click at [181, 328] on button "KYC" at bounding box center [180, 333] width 218 height 45
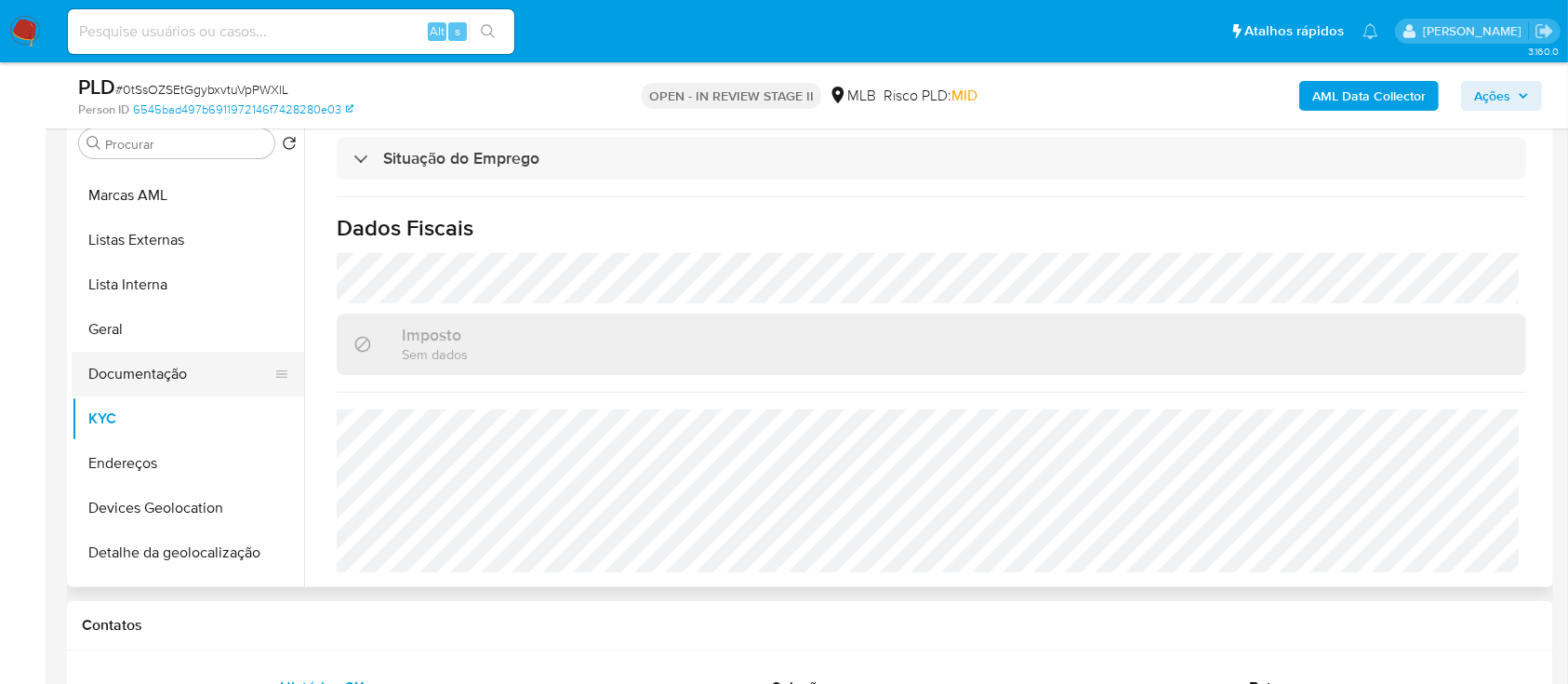
scroll to position [0, 0]
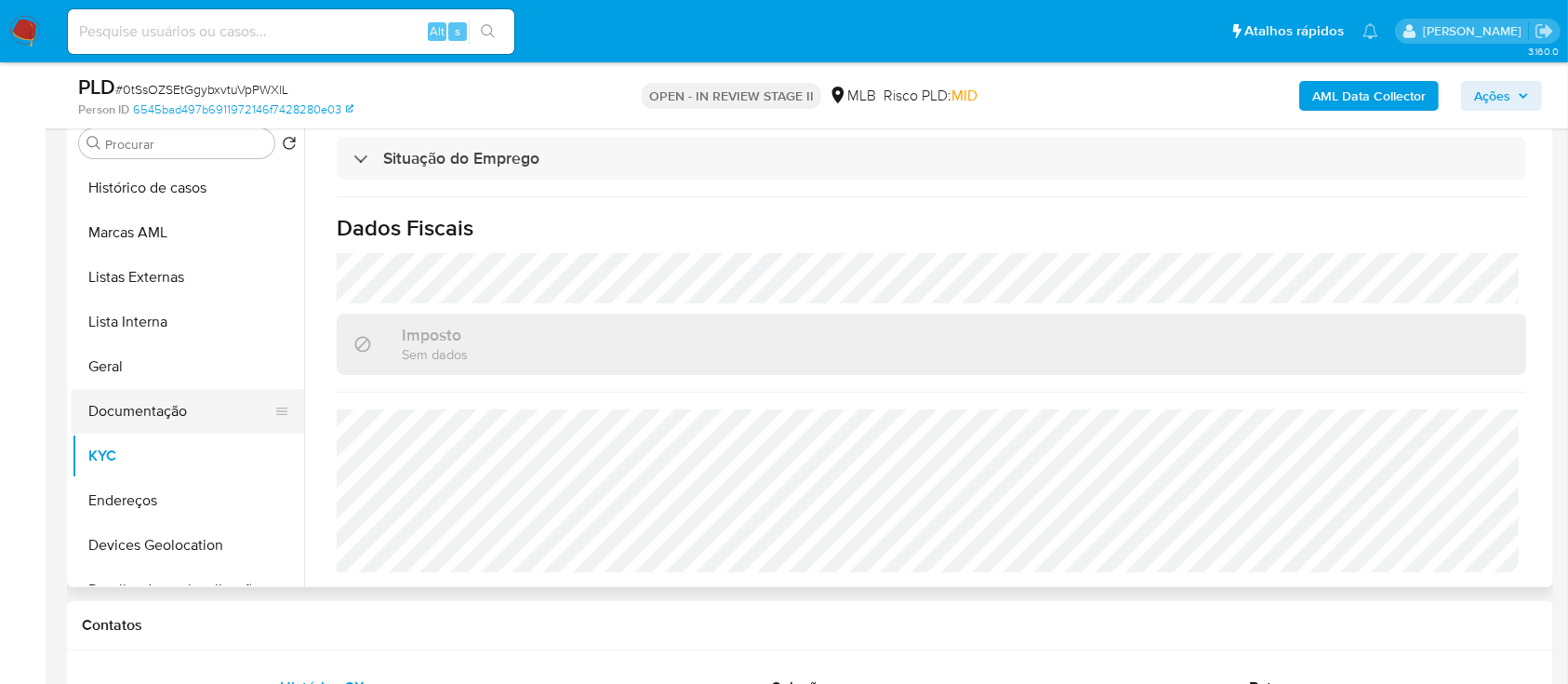
click at [140, 420] on button "Documentação" at bounding box center [180, 411] width 218 height 45
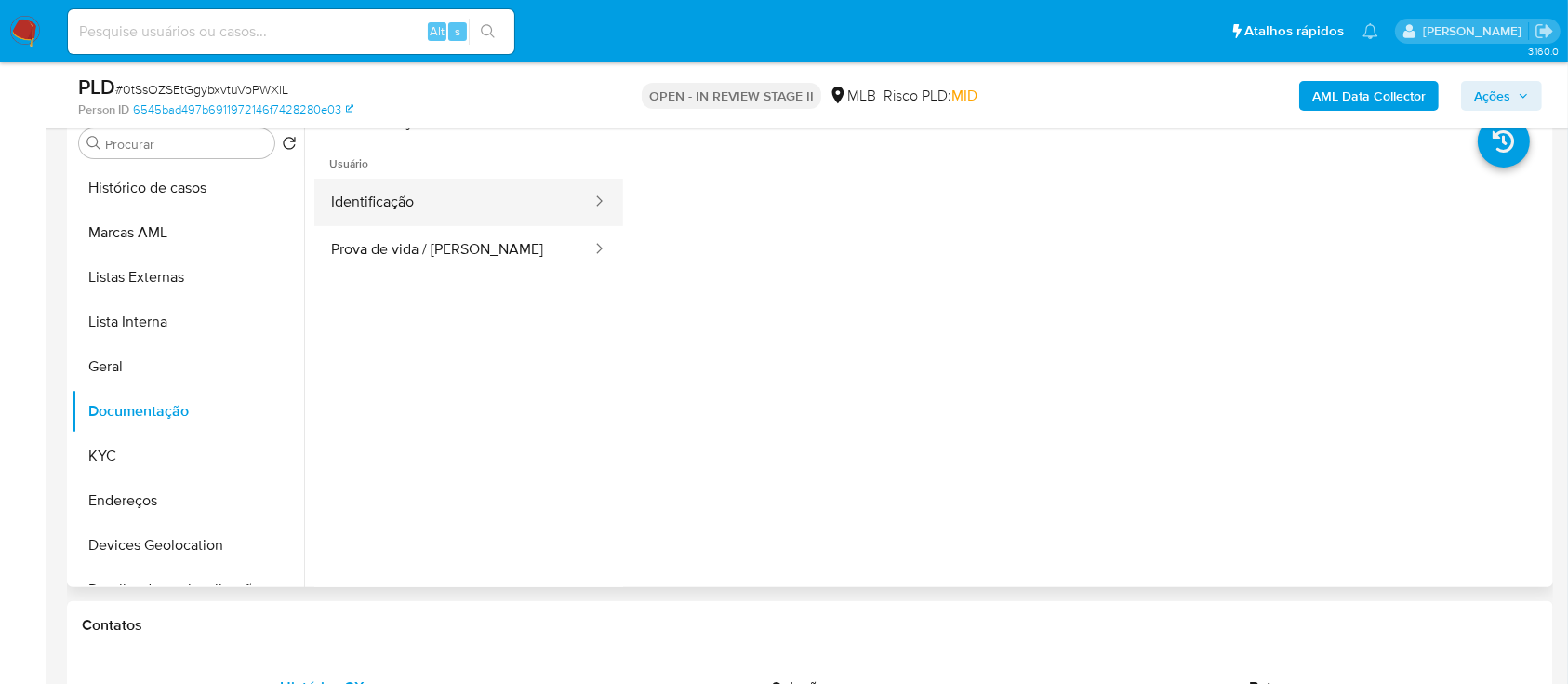
click at [445, 218] on button "Identificação" at bounding box center [454, 202] width 279 height 48
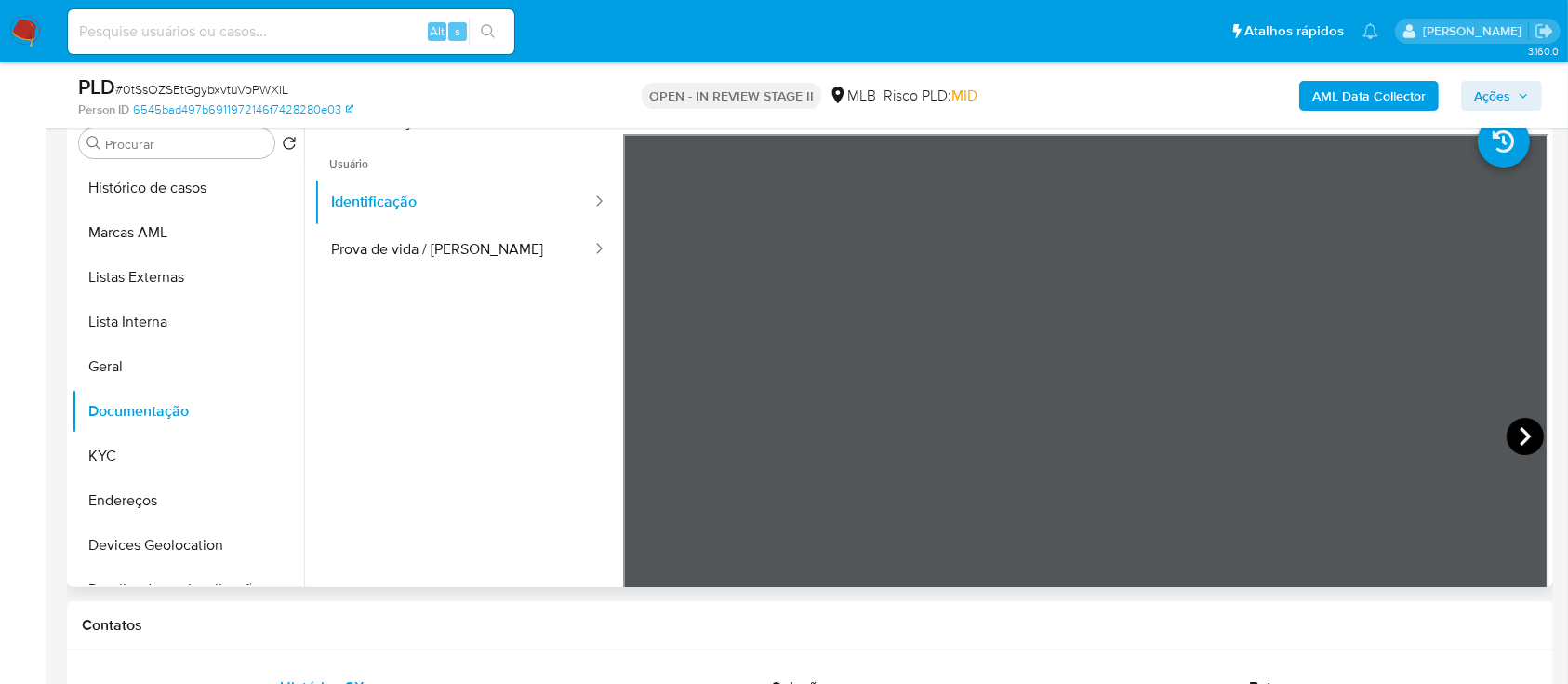
click at [1517, 445] on icon at bounding box center [1525, 436] width 37 height 37
click at [113, 459] on button "KYC" at bounding box center [180, 456] width 218 height 45
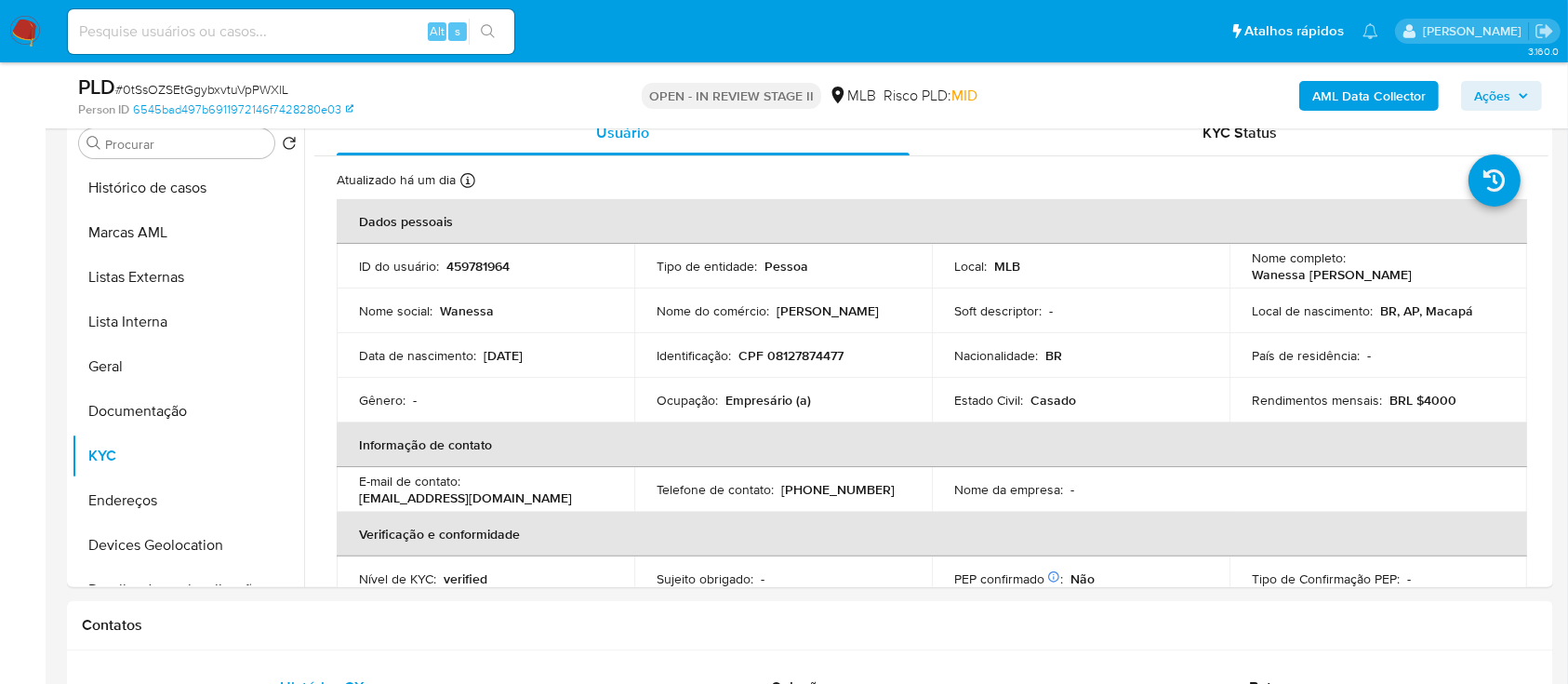
click at [806, 350] on p "CPF 08127874477" at bounding box center [791, 355] width 106 height 17
copy p "08127874477"
drag, startPoint x: 813, startPoint y: 400, endPoint x: 653, endPoint y: 398, distance: 160.0
click at [653, 398] on td "Ocupação : Empresário (a)" at bounding box center [783, 400] width 298 height 45
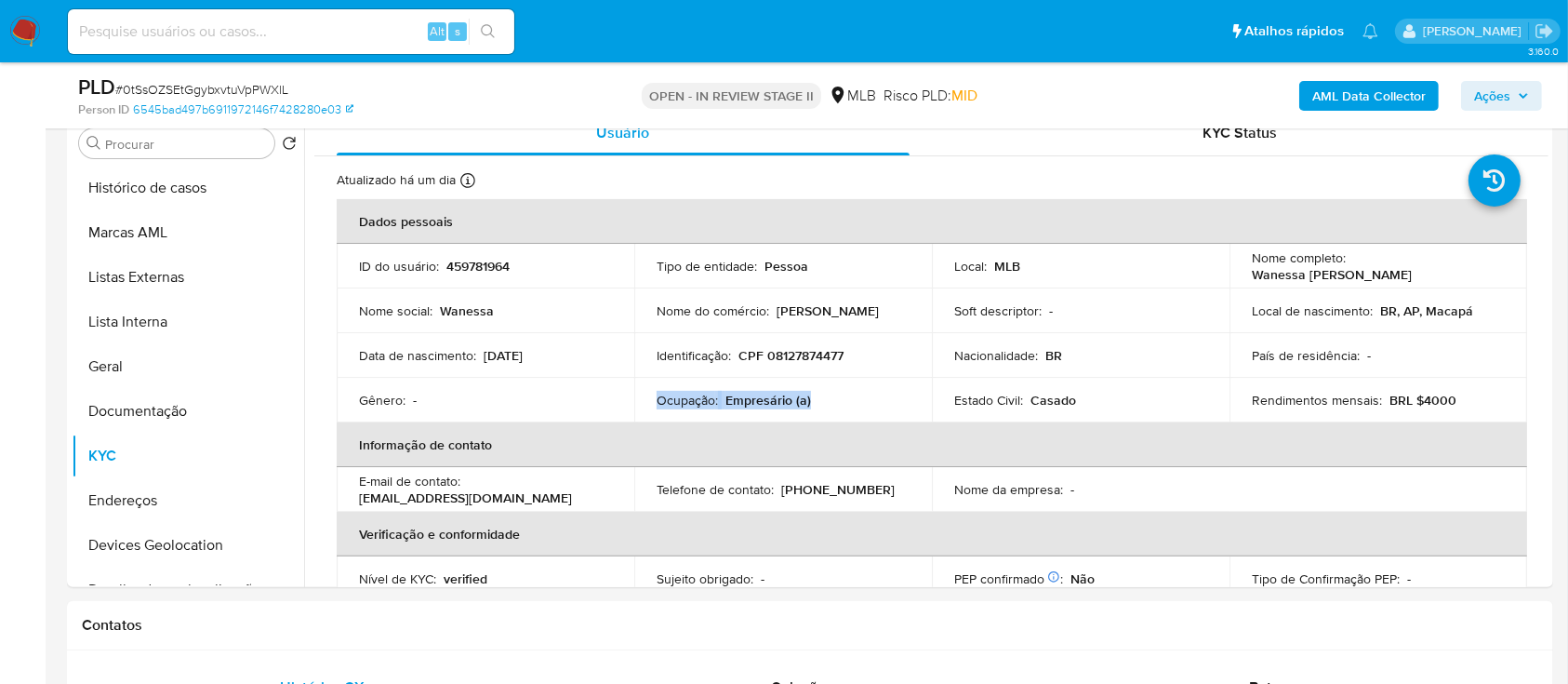
copy div "Ocupação : Empresário (a)"
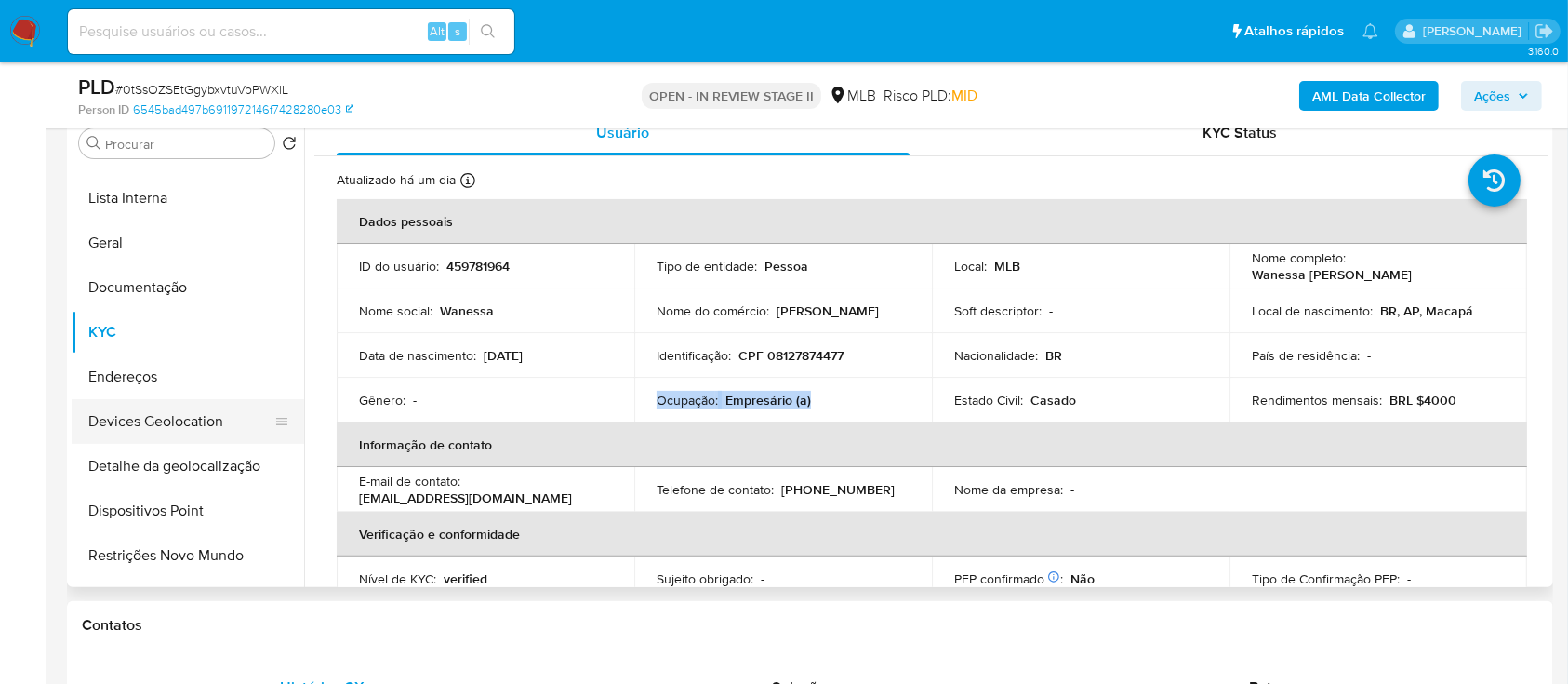
scroll to position [248, 0]
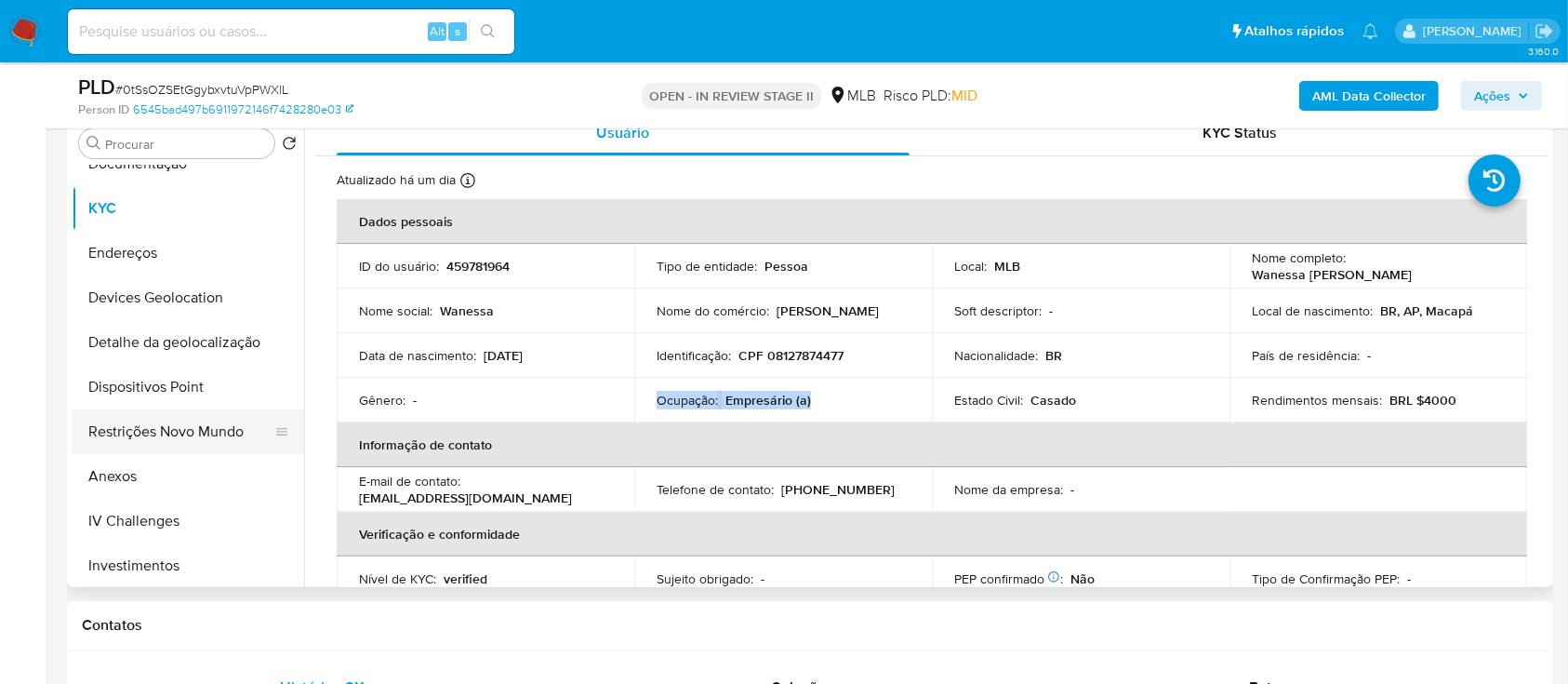
click at [179, 432] on button "Restrições Novo Mundo" at bounding box center [180, 432] width 218 height 45
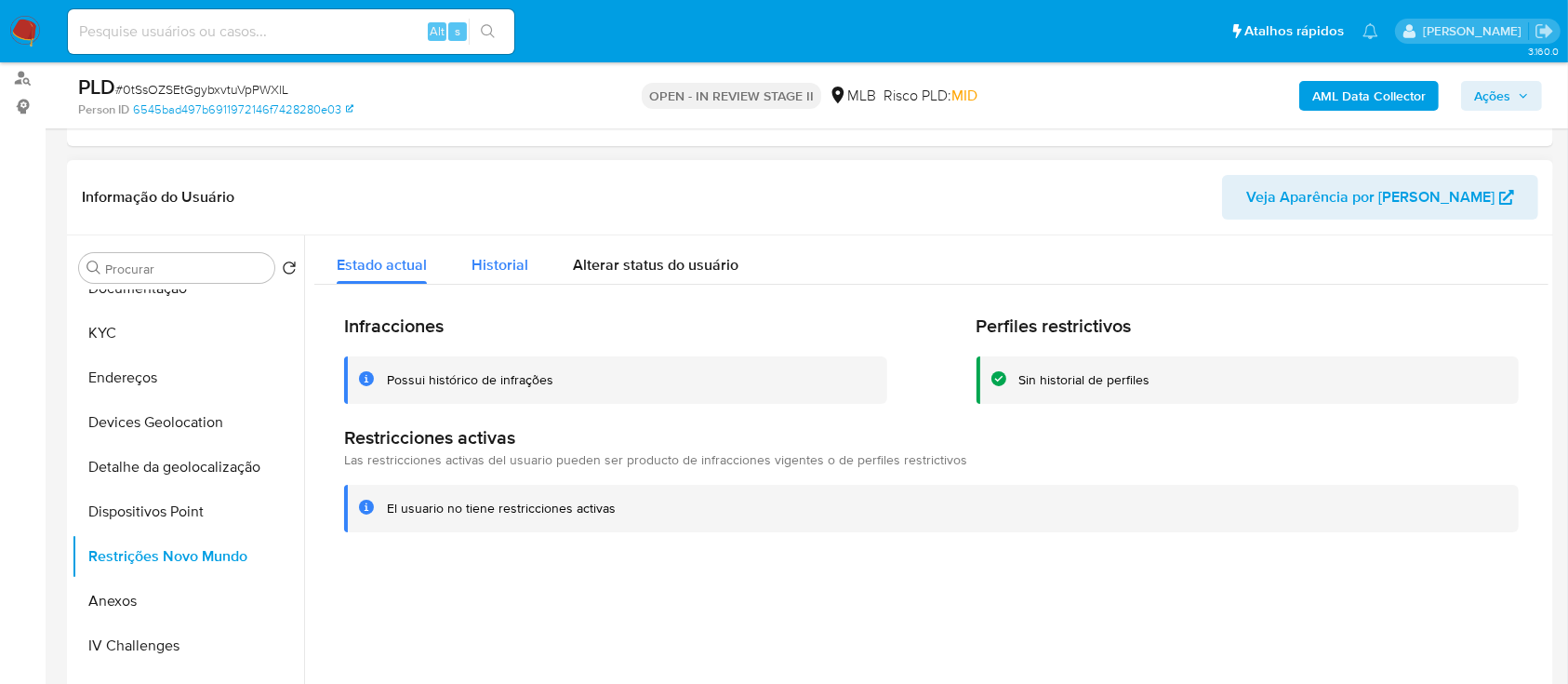
click at [511, 263] on span "Historial" at bounding box center [500, 264] width 57 height 21
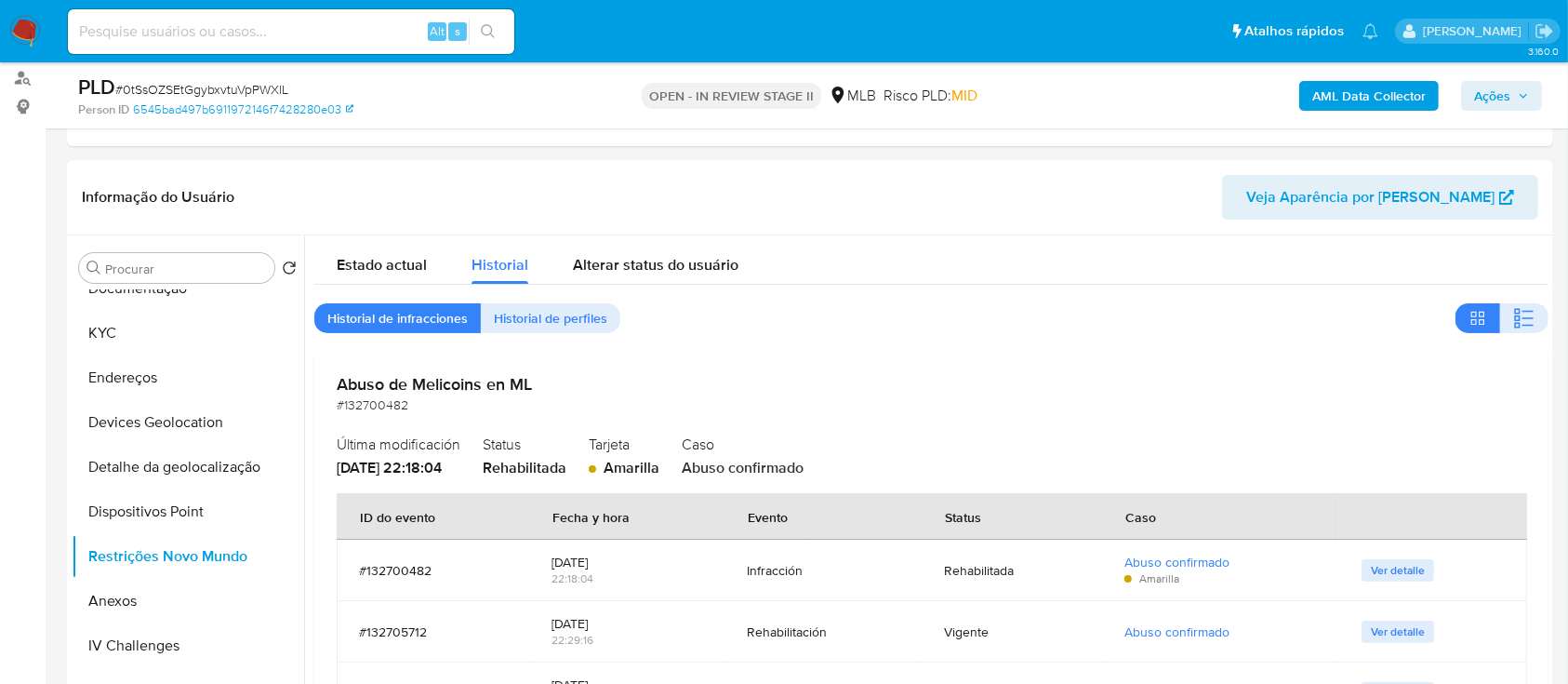
drag, startPoint x: 1482, startPoint y: 98, endPoint x: 1287, endPoint y: 99, distance: 195.0
click at [1483, 98] on span "Ações" at bounding box center [1491, 96] width 36 height 30
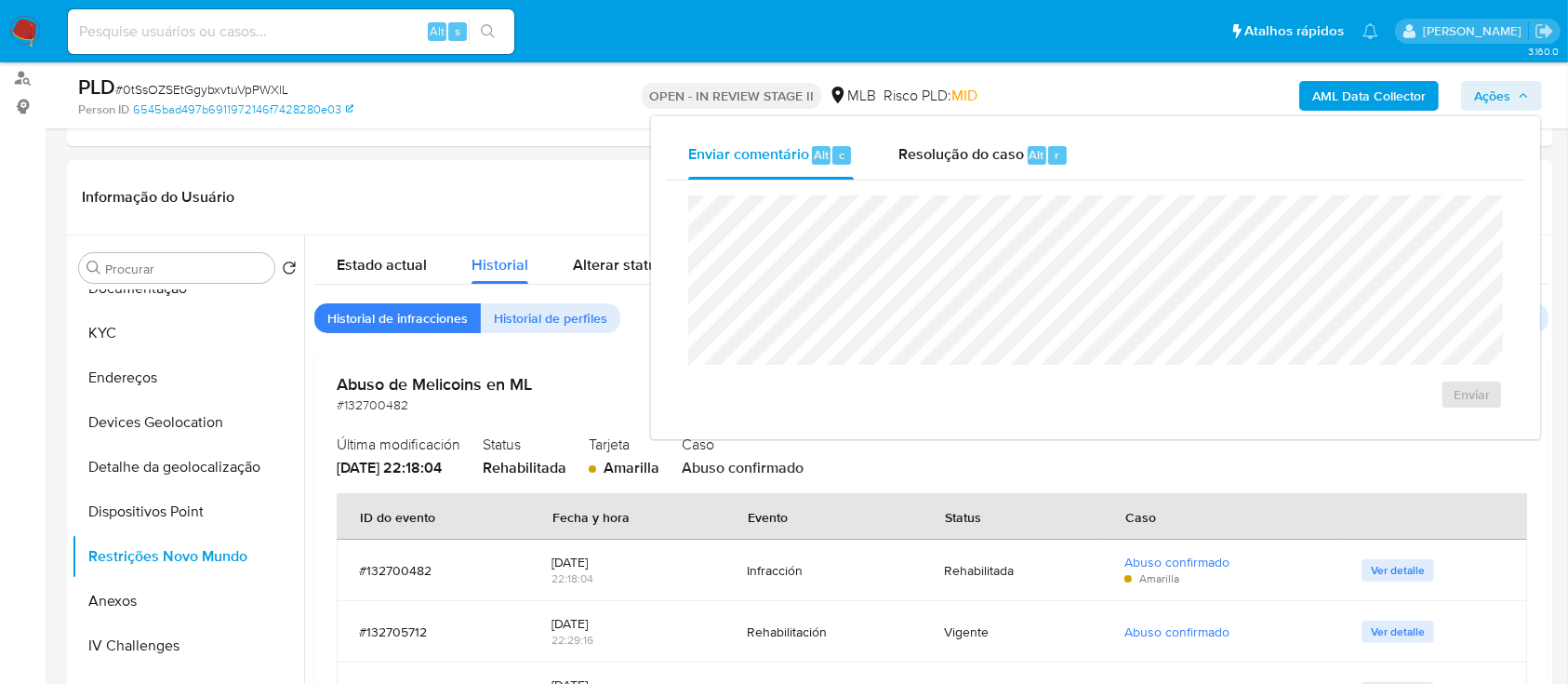
drag, startPoint x: 885, startPoint y: 162, endPoint x: 966, endPoint y: 189, distance: 85.4
click at [897, 166] on button "Resolução do caso Alt r" at bounding box center [983, 155] width 215 height 49
